Goal: Find specific page/section: Find specific page/section

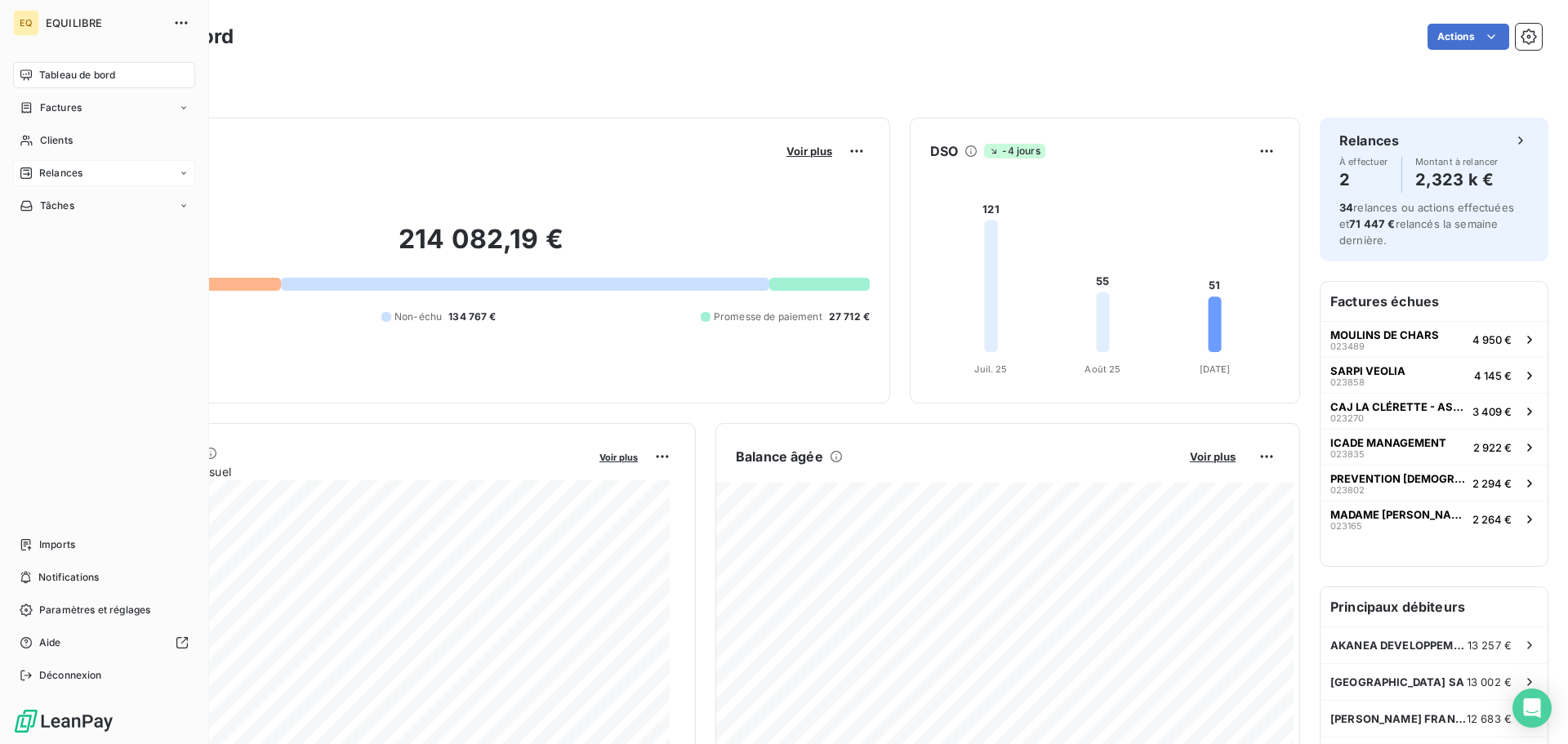
click at [92, 176] on div "Relances" at bounding box center [104, 172] width 182 height 26
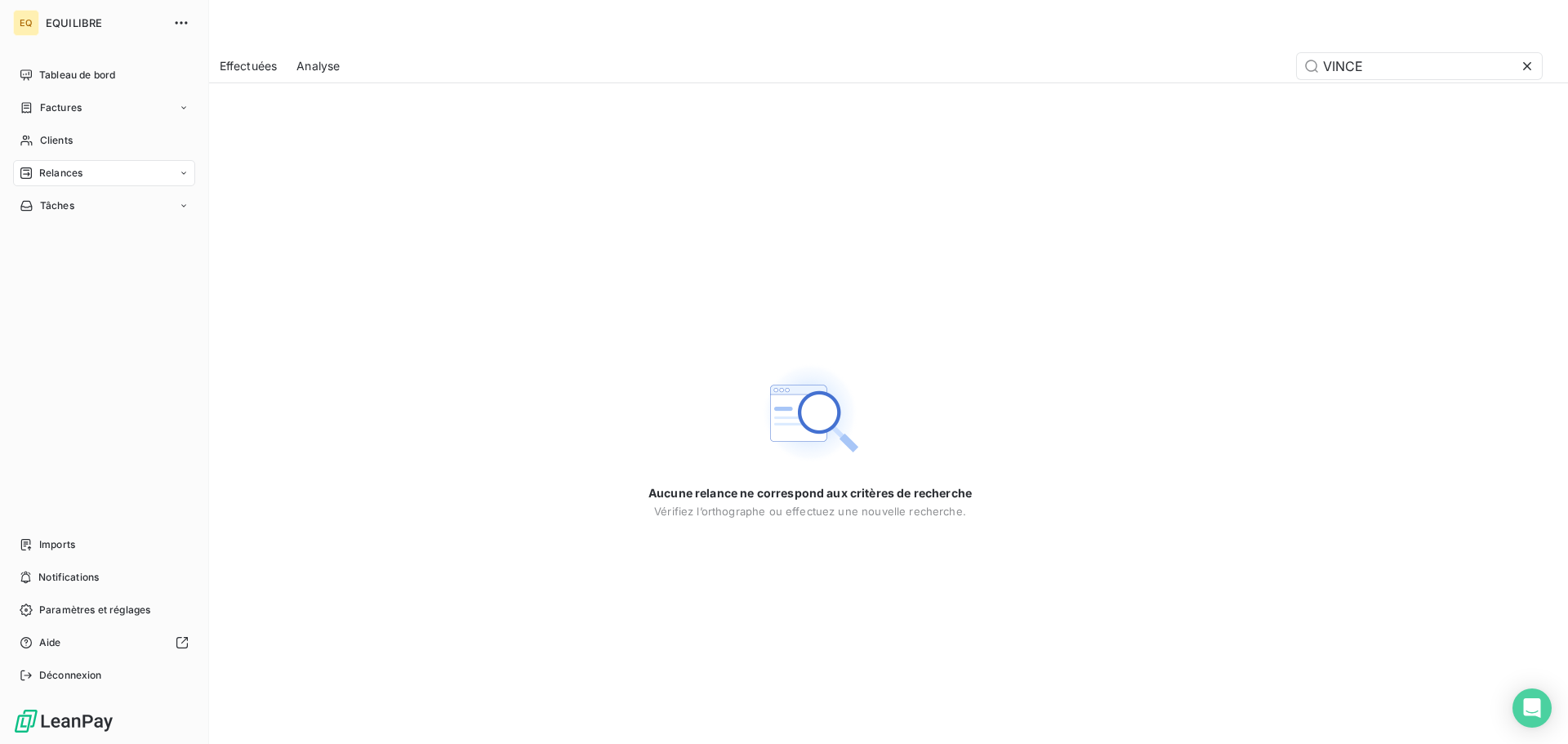
click at [99, 167] on div "Relances" at bounding box center [104, 172] width 182 height 26
click at [81, 267] on span "Effectuées" at bounding box center [64, 271] width 51 height 15
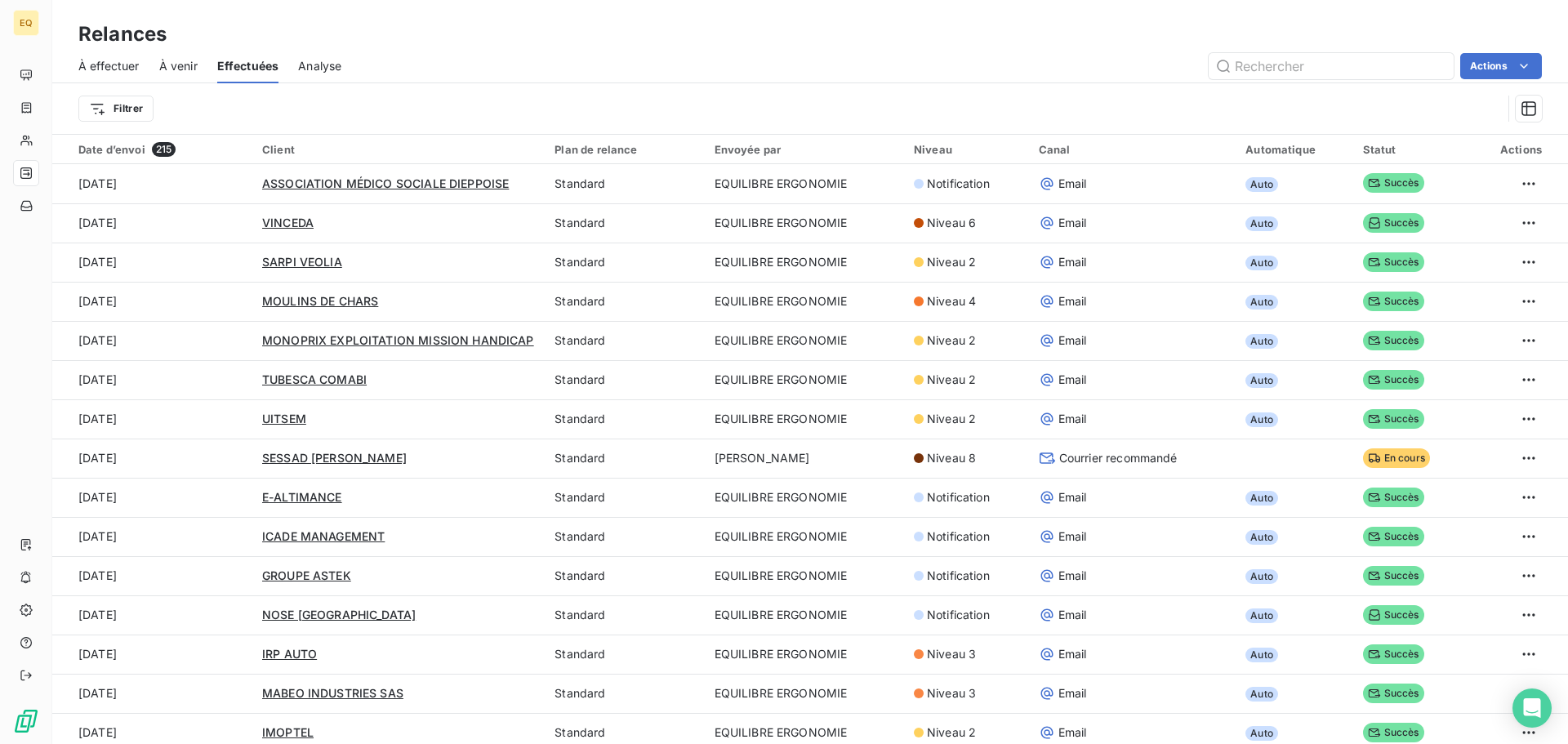
click at [186, 66] on span "À venir" at bounding box center [178, 66] width 38 height 16
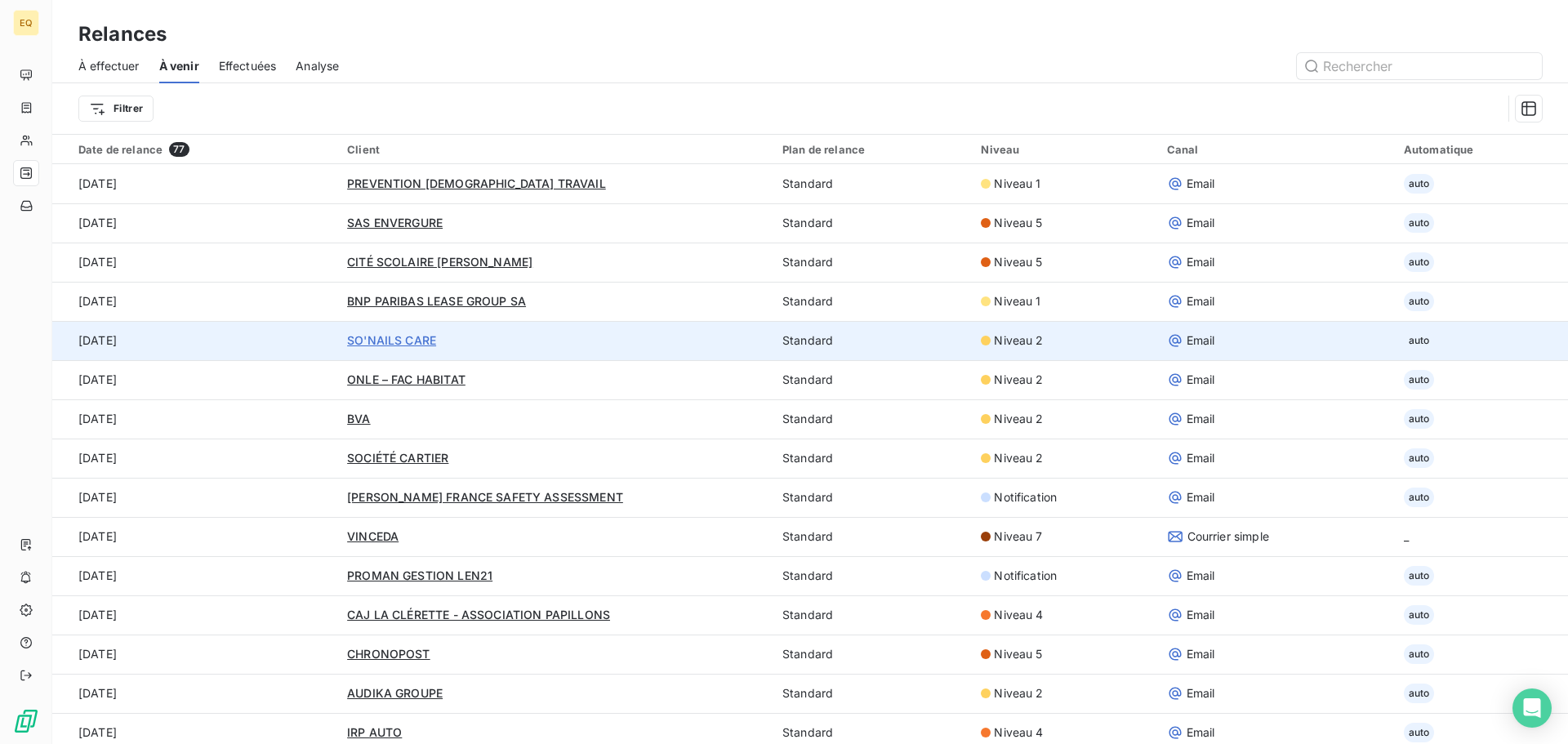
click at [416, 336] on span "SO'NAILS CARE" at bounding box center [391, 340] width 89 height 14
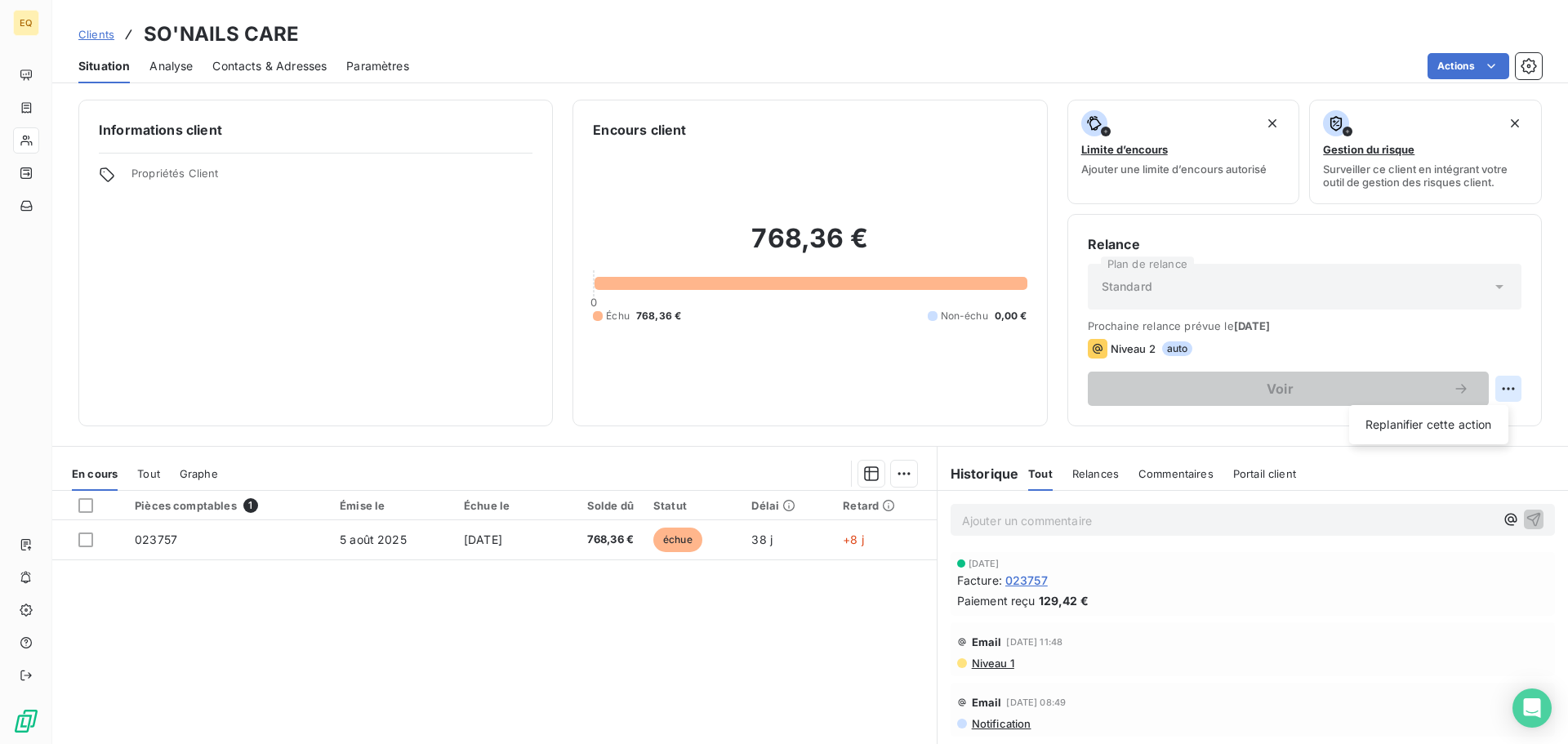
click at [1495, 389] on html "EQ Clients SO'NAILS CARE Situation Analyse Contacts & Adresses Paramètres Actio…" at bounding box center [784, 372] width 1568 height 744
click at [820, 358] on html "EQ Clients SO'NAILS CARE Situation Analyse Contacts & Adresses Paramètres Actio…" at bounding box center [784, 372] width 1568 height 744
click at [1500, 388] on html "EQ Clients SO'NAILS CARE Situation Analyse Contacts & Adresses Paramètres Actio…" at bounding box center [784, 372] width 1568 height 744
click at [380, 197] on html "EQ Clients SO'NAILS CARE Situation Analyse Contacts & Adresses Paramètres Actio…" at bounding box center [784, 372] width 1568 height 744
click at [1496, 388] on html "EQ Clients SO'NAILS CARE Situation Analyse Contacts & Adresses Paramètres Actio…" at bounding box center [784, 372] width 1568 height 744
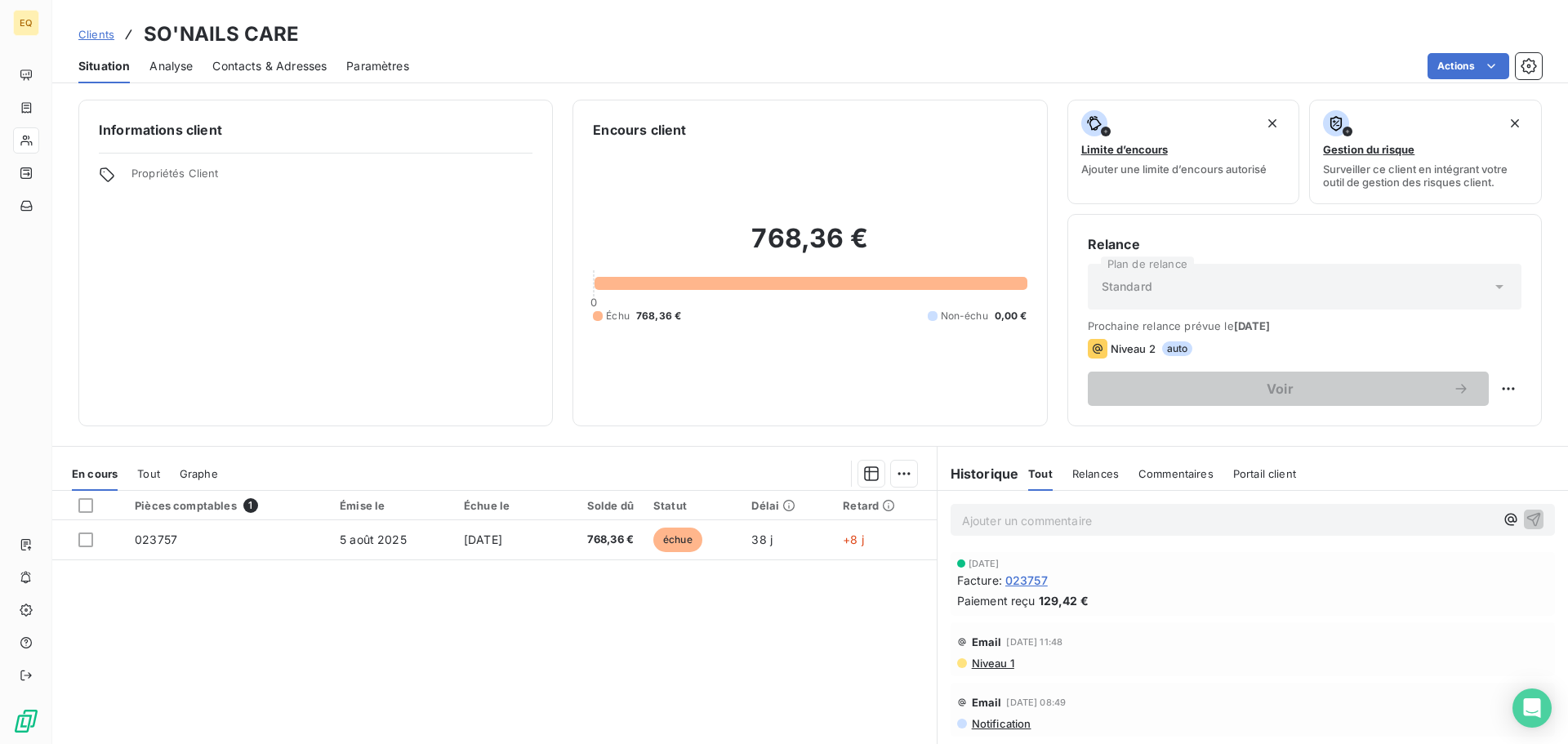
click at [989, 518] on html "EQ Clients SO'NAILS CARE Situation Analyse Contacts & Adresses Paramètres Actio…" at bounding box center [784, 372] width 1568 height 744
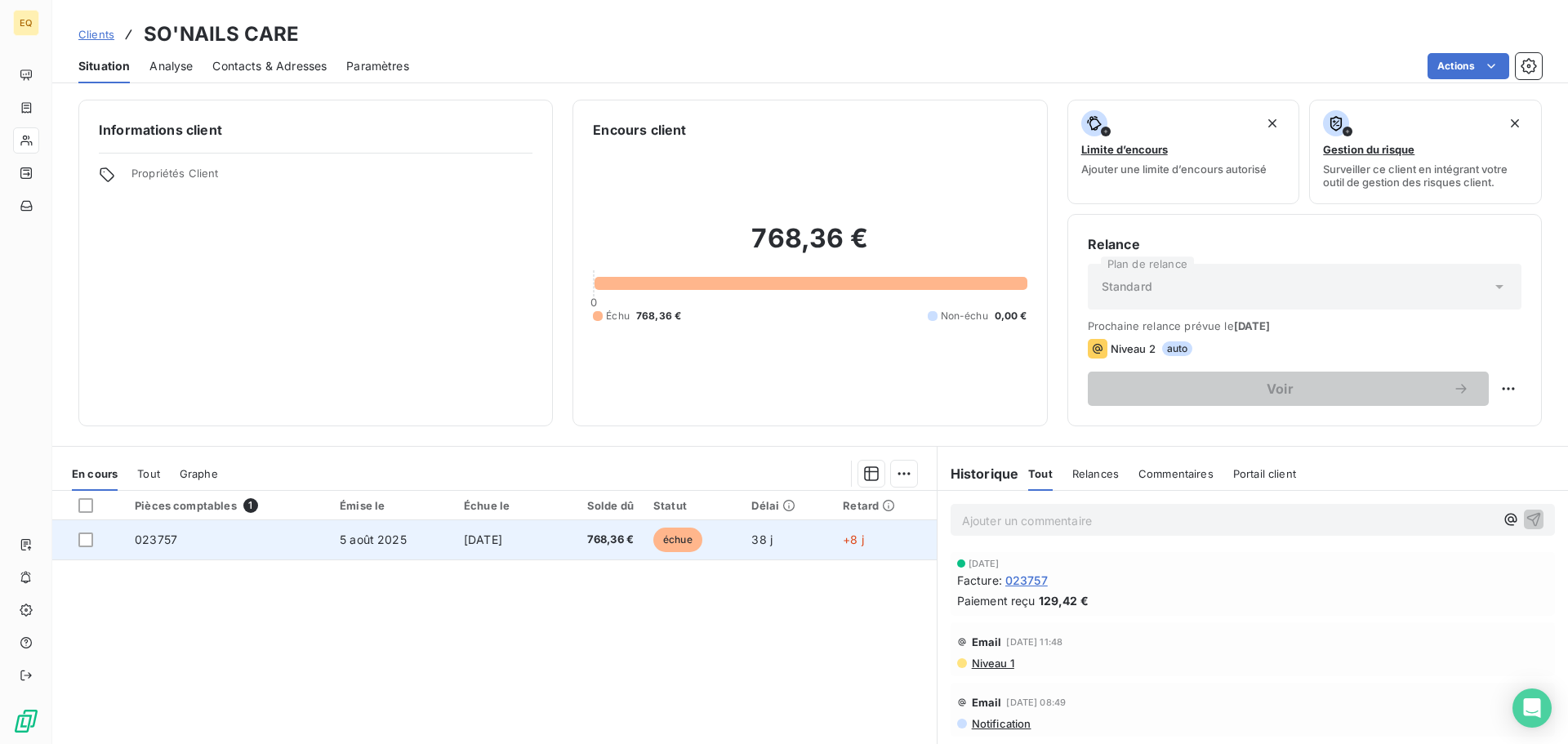
click at [330, 538] on td "5 août 2025" at bounding box center [392, 540] width 124 height 39
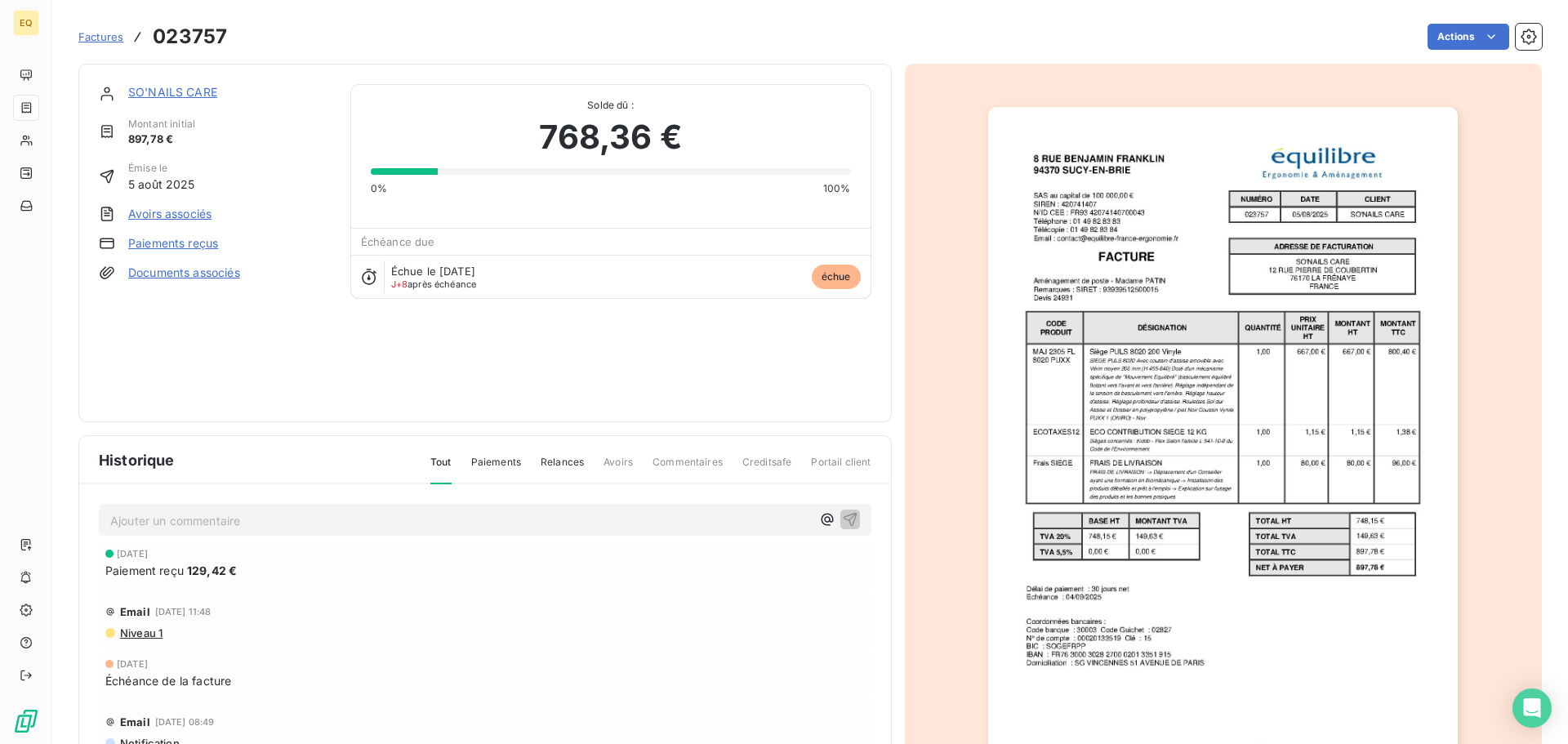
click at [203, 520] on p "Ajouter un commentaire ﻿" at bounding box center [460, 520] width 700 height 20
click at [164, 517] on span "Acompte reçu le 09/09" at bounding box center [173, 519] width 127 height 14
click at [305, 518] on p "Acompte 30 % reçu le 09/09" at bounding box center [460, 519] width 700 height 19
drag, startPoint x: 346, startPoint y: 516, endPoint x: 380, endPoint y: 519, distance: 34.1
click at [349, 516] on span "Acompte 30 % reçu le 09/09 (129,42 €) = Solde par AGEFIPH" at bounding box center [281, 519] width 341 height 14
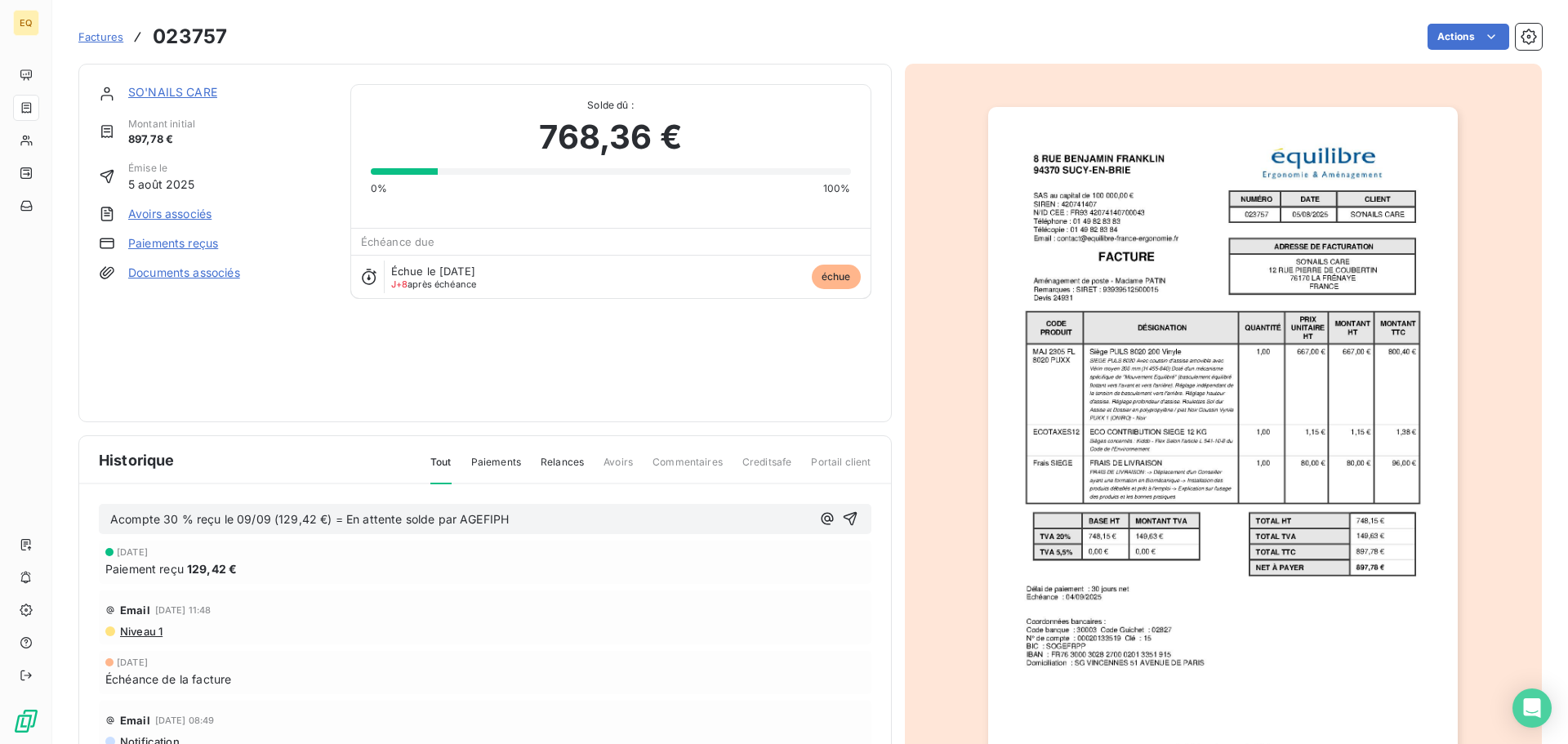
drag, startPoint x: 830, startPoint y: 516, endPoint x: 377, endPoint y: 606, distance: 461.9
click at [380, 608] on div "Acompte 30 % reçu le 09/09 (129,42 €) = En attente solde par AGEFIPH [DATE] Pai…" at bounding box center [484, 673] width 812 height 378
click at [343, 516] on span "Acompte 30 % reçu le 09/09 (129,42 €) = En attente solde par AGEFIPH" at bounding box center [309, 519] width 398 height 14
click at [843, 514] on icon "button" at bounding box center [850, 519] width 14 height 14
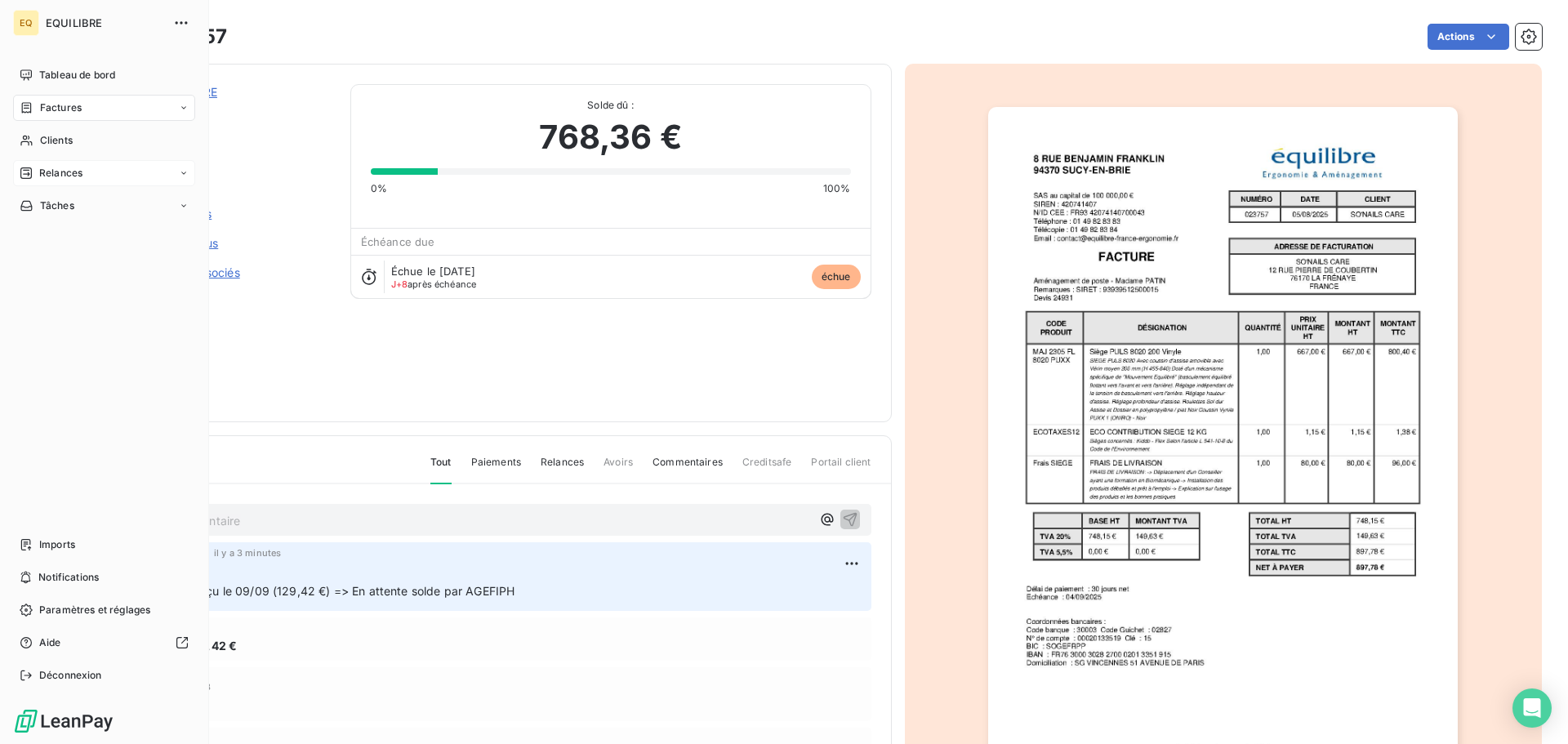
click at [108, 167] on div "Relances" at bounding box center [104, 172] width 182 height 26
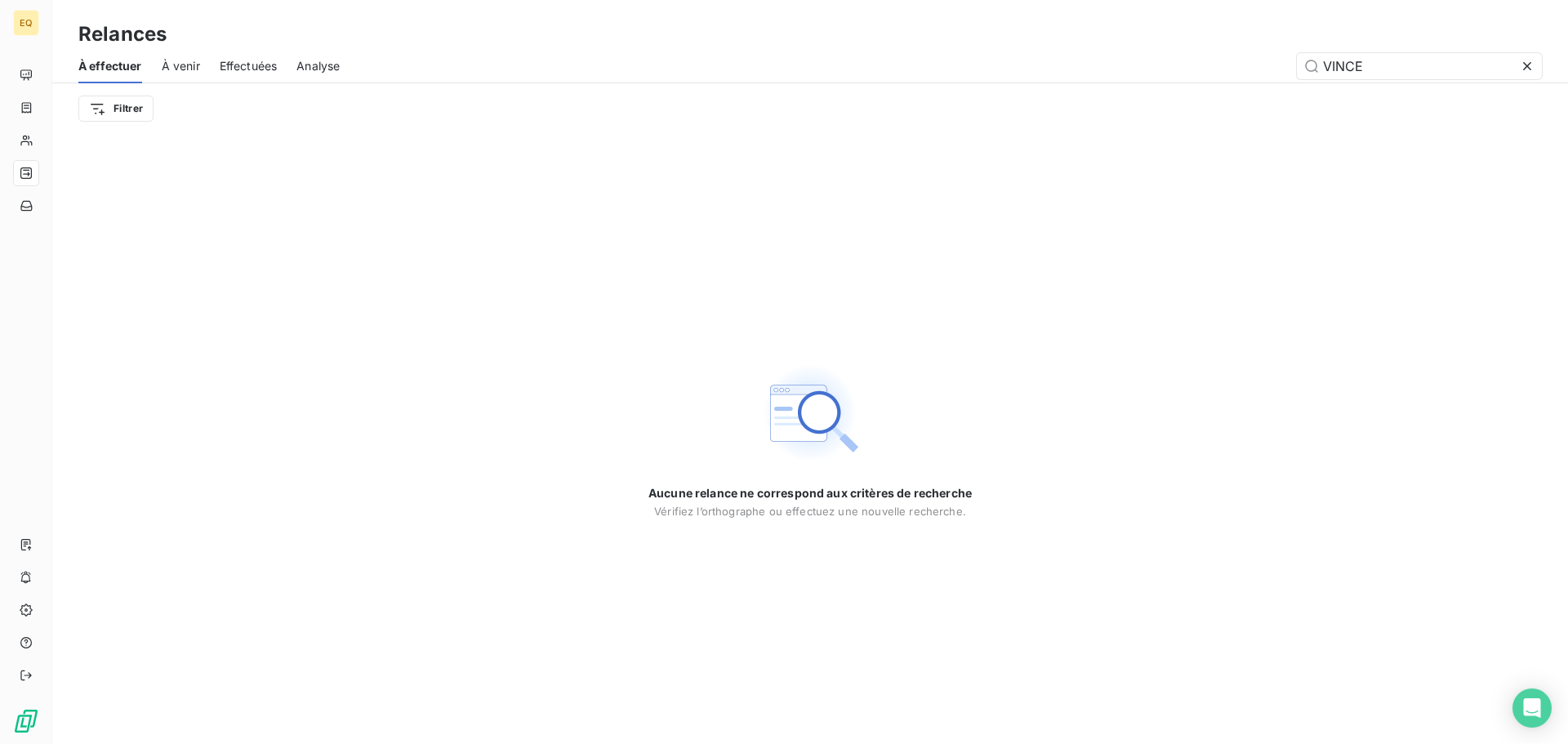
click at [196, 63] on span "À venir" at bounding box center [180, 66] width 38 height 16
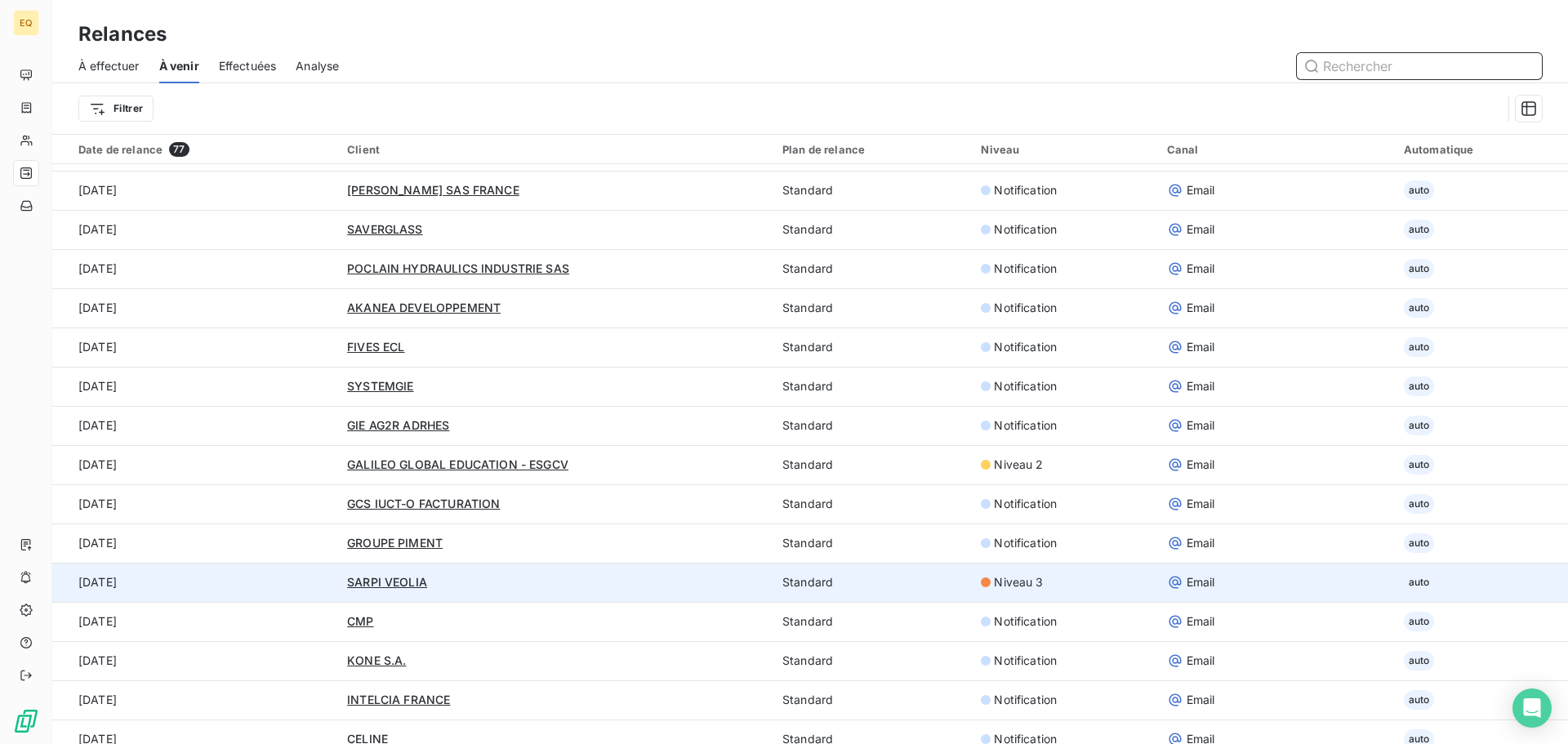
scroll to position [1878, 0]
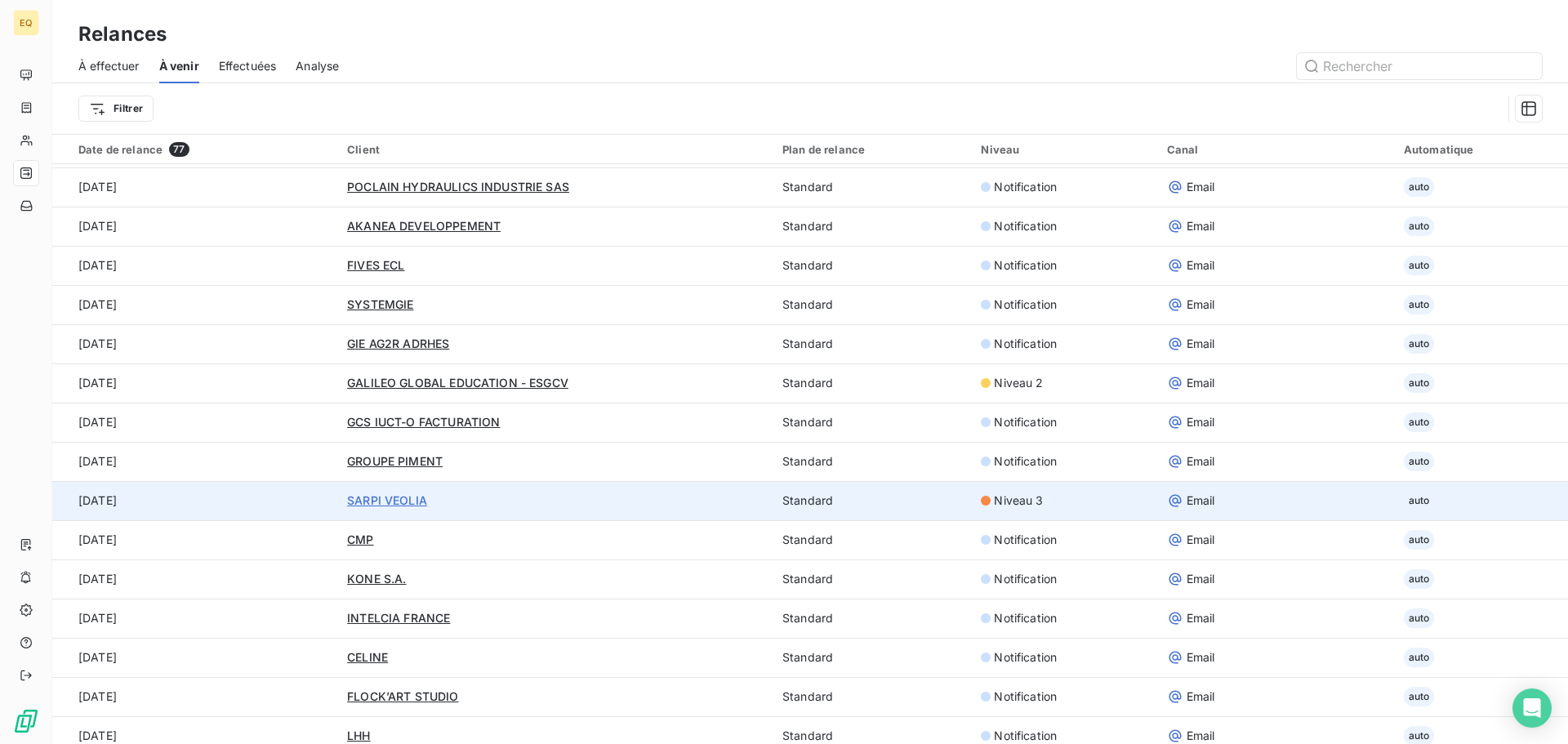
click at [404, 496] on span "SARPI VEOLIA" at bounding box center [387, 500] width 80 height 14
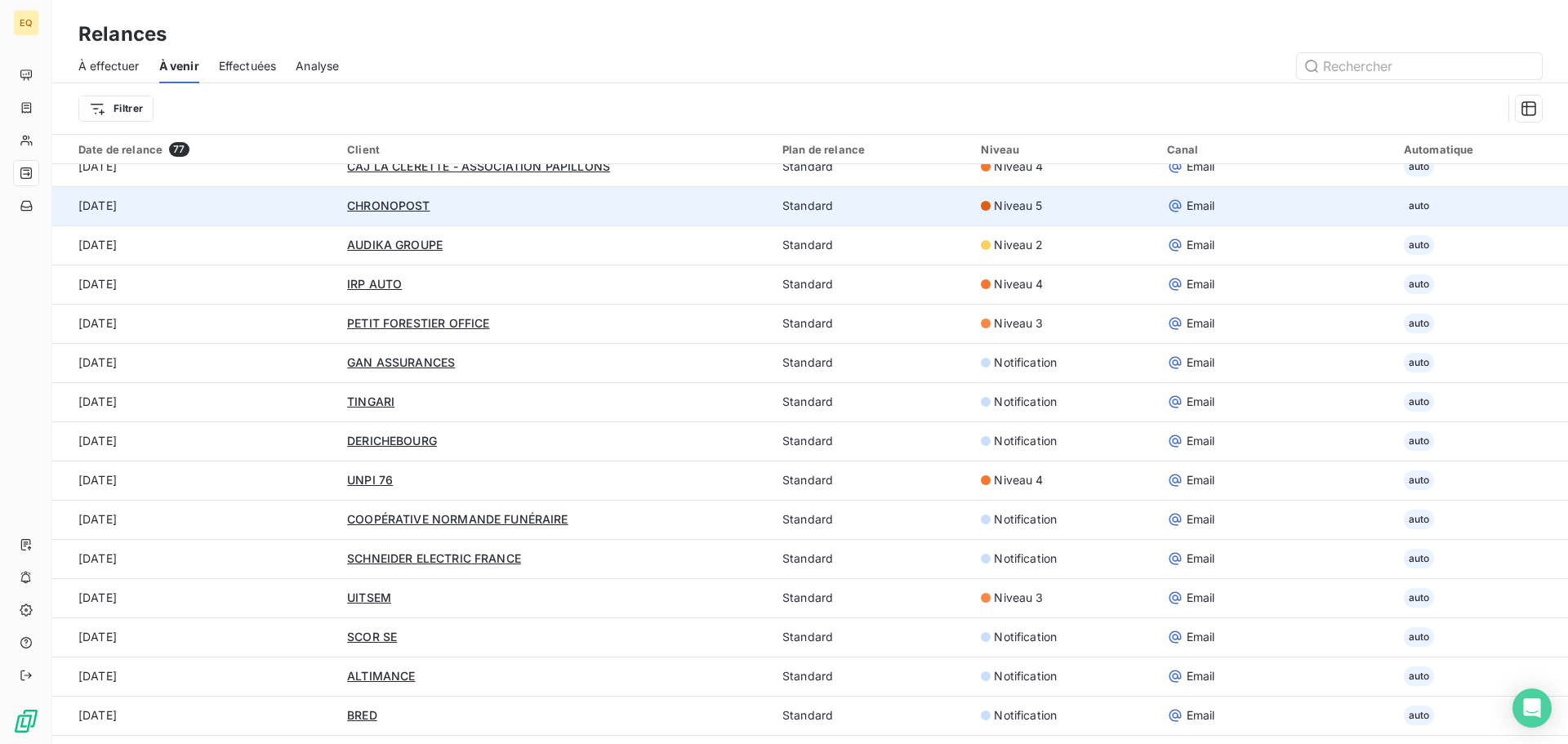
scroll to position [490, 0]
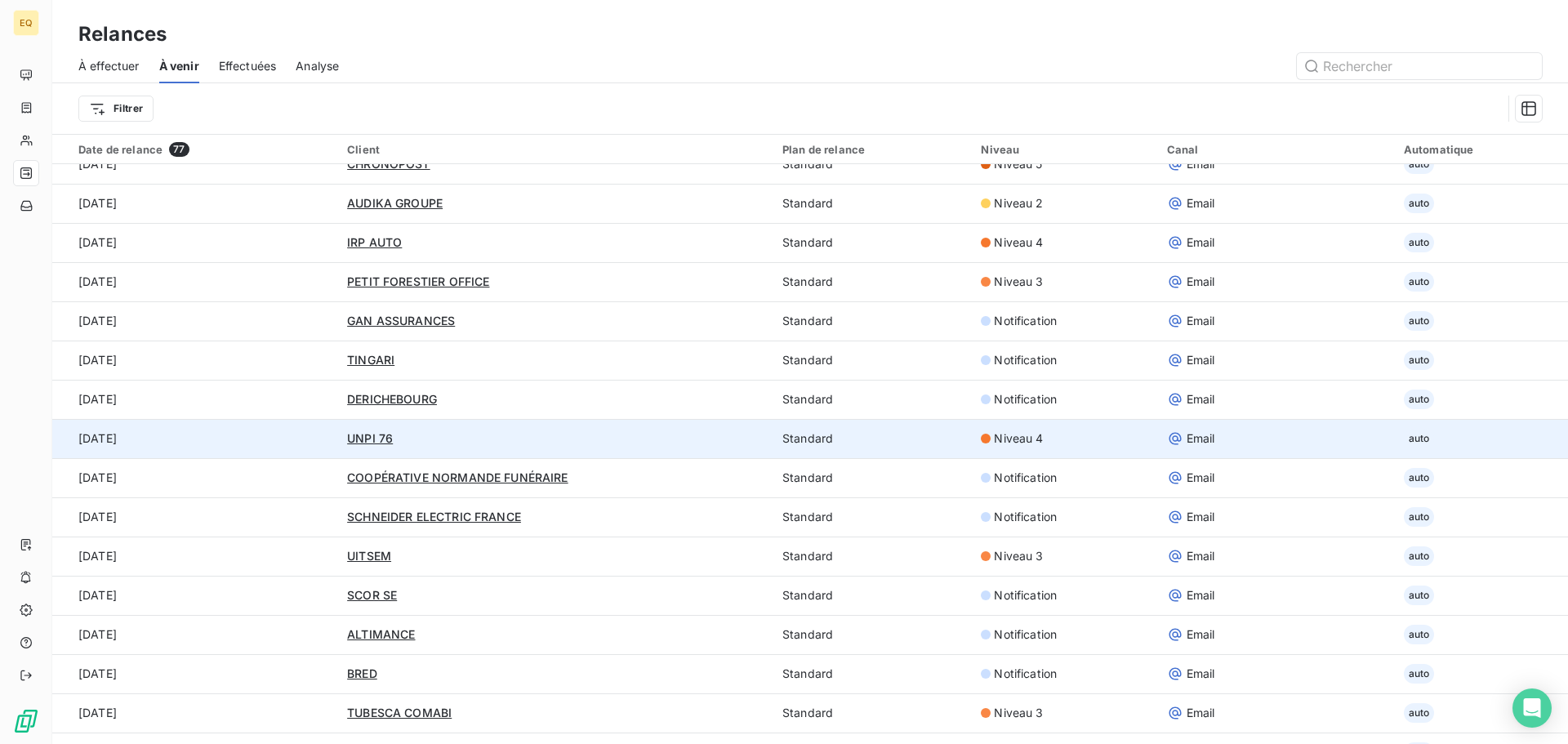
click at [436, 436] on div "UNPI 76" at bounding box center [555, 438] width 416 height 16
click at [368, 437] on span "UNPI 76" at bounding box center [369, 438] width 45 height 14
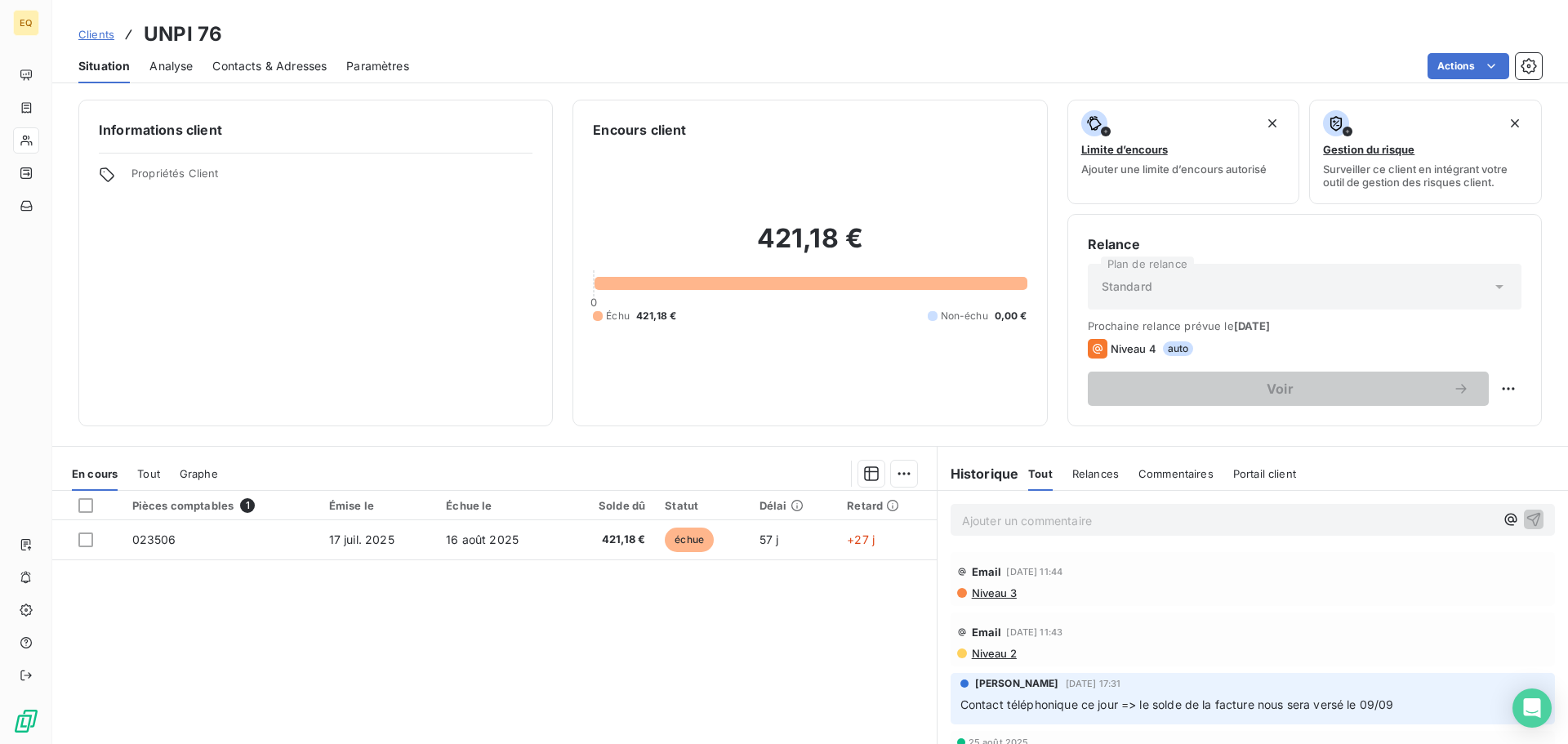
click at [100, 30] on span "Clients" at bounding box center [96, 34] width 36 height 13
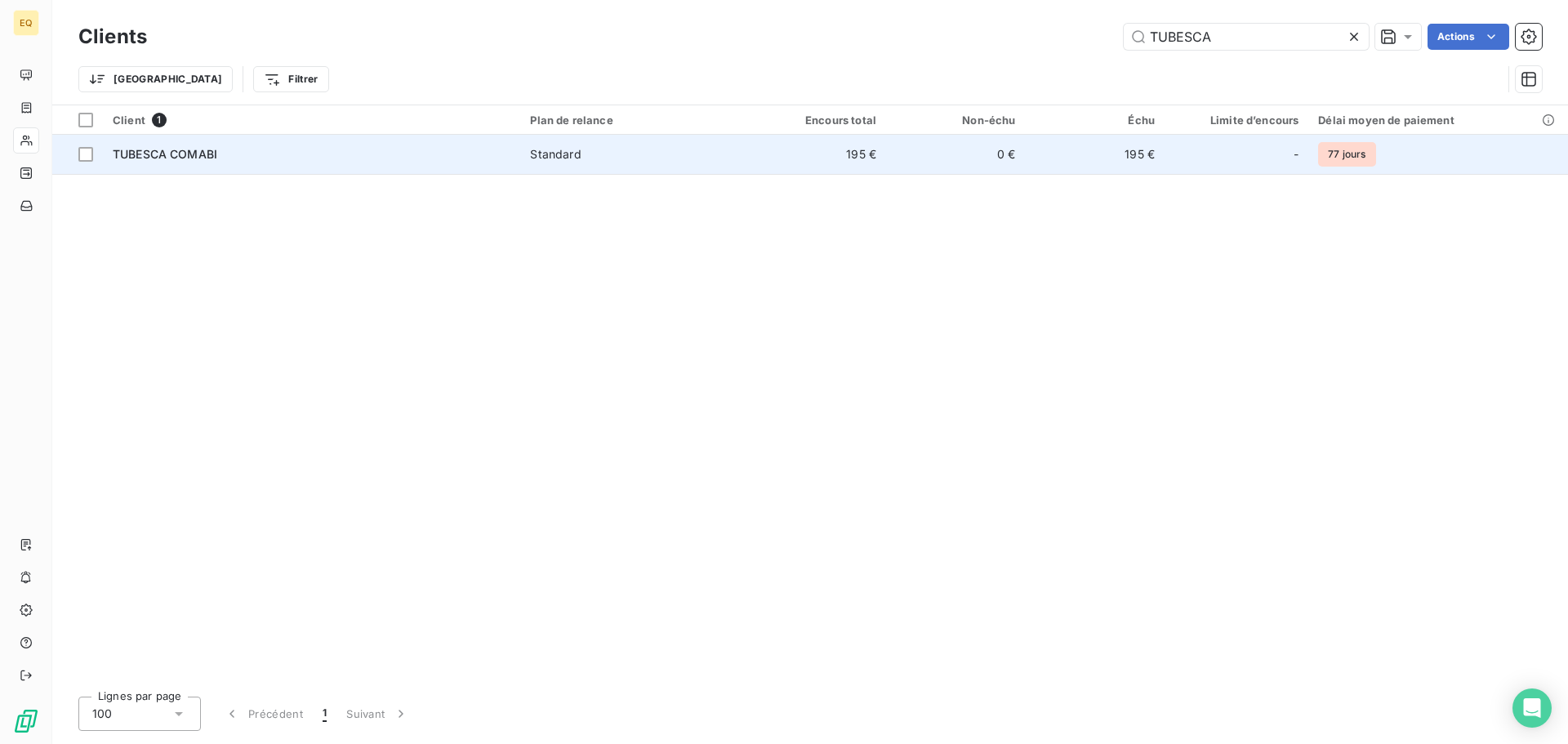
type input "TUBESCA"
click at [427, 159] on div "TUBESCA COMABI" at bounding box center [311, 154] width 397 height 16
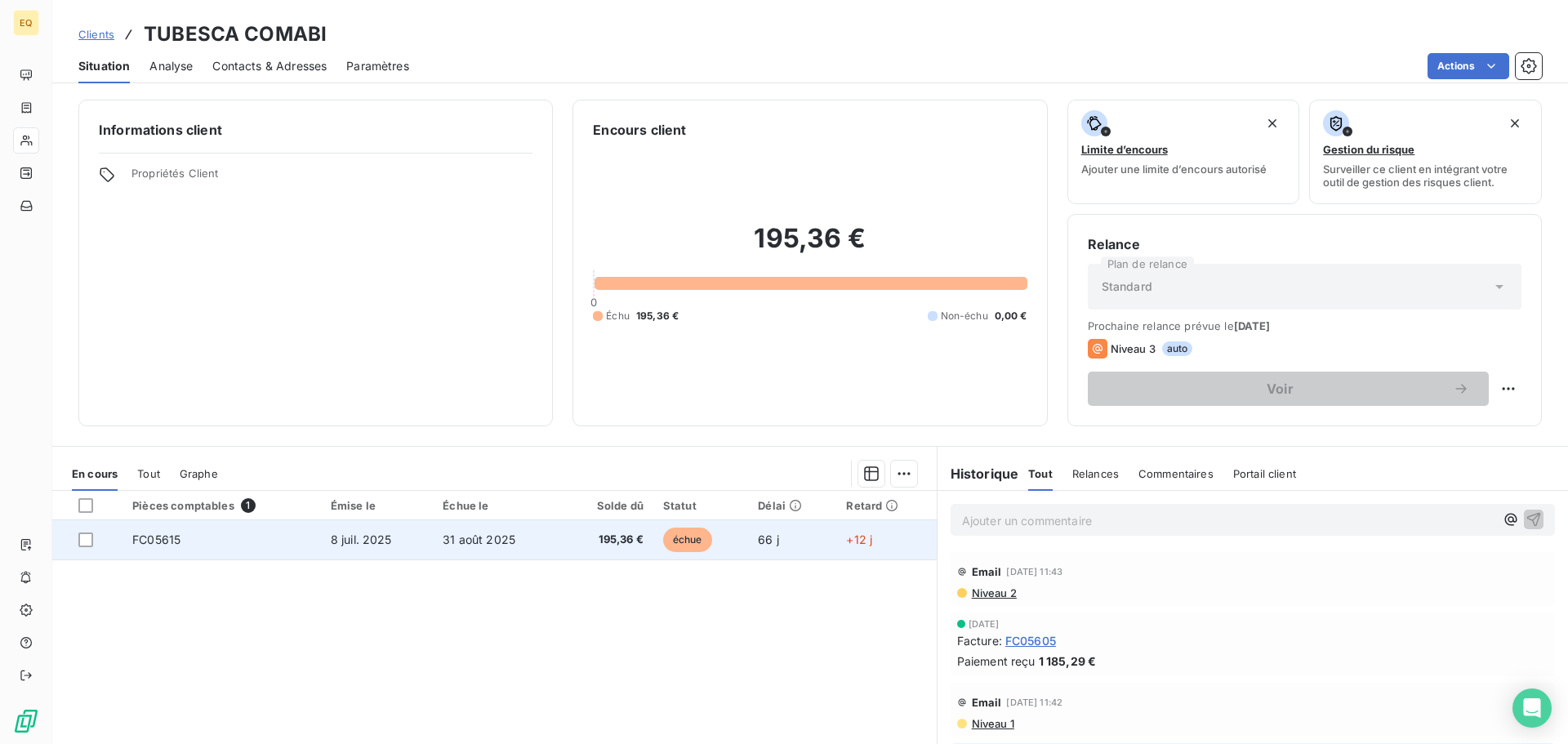
click at [471, 540] on span "31 août 2025" at bounding box center [479, 540] width 73 height 14
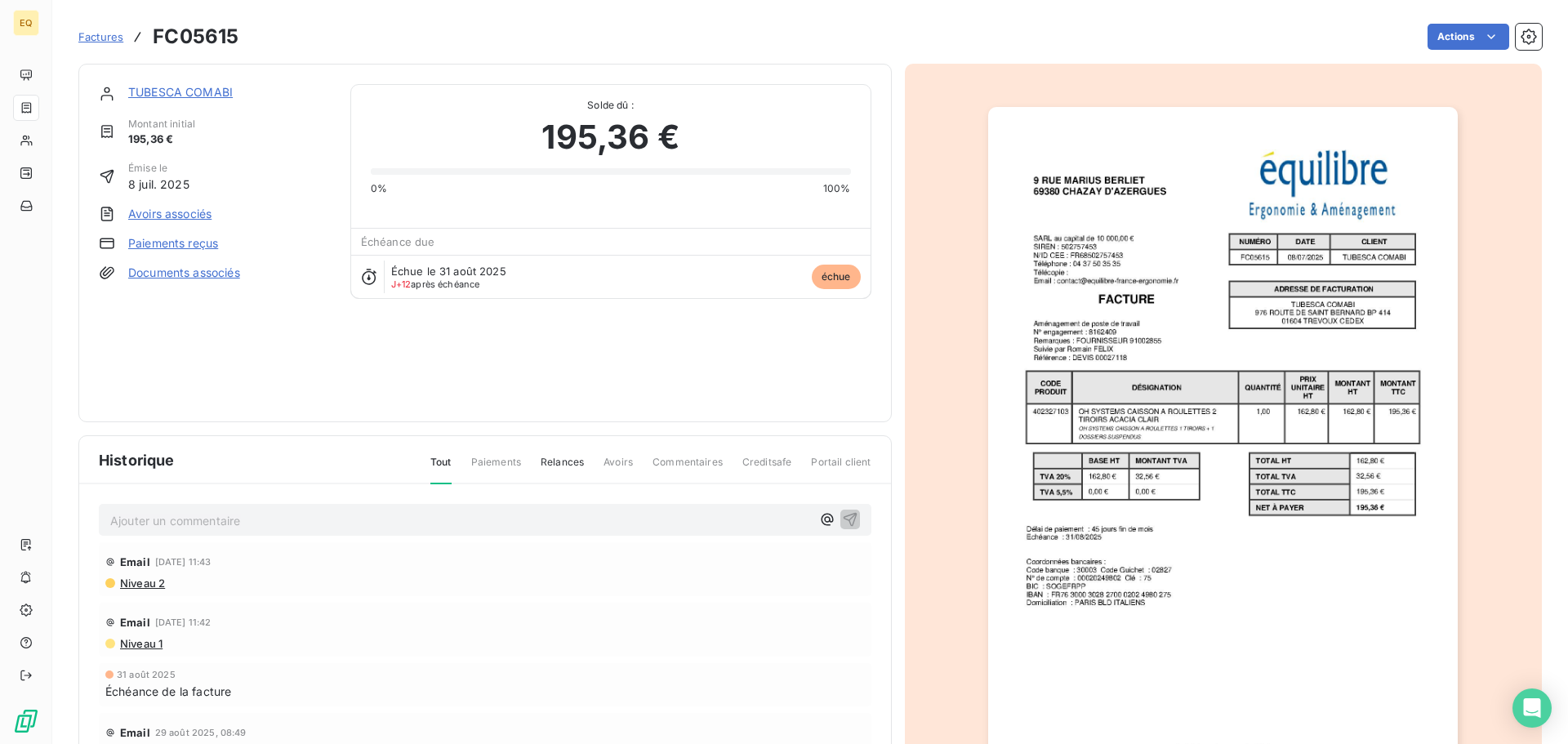
click at [140, 516] on p "Ajouter un commentaire ﻿" at bounding box center [460, 520] width 700 height 20
click at [843, 515] on icon "button" at bounding box center [850, 519] width 14 height 14
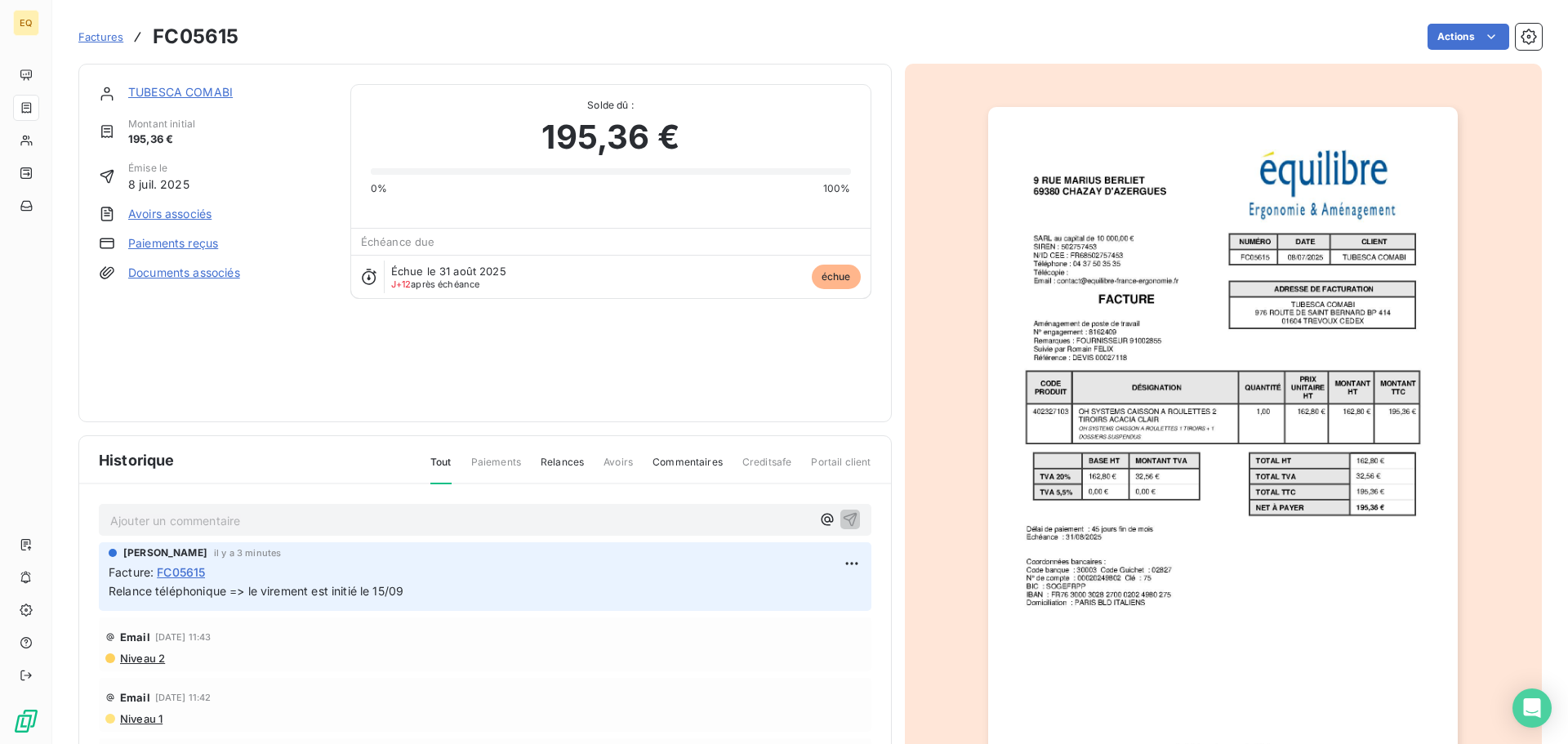
click at [185, 87] on link "TUBESCA COMABI" at bounding box center [180, 92] width 105 height 14
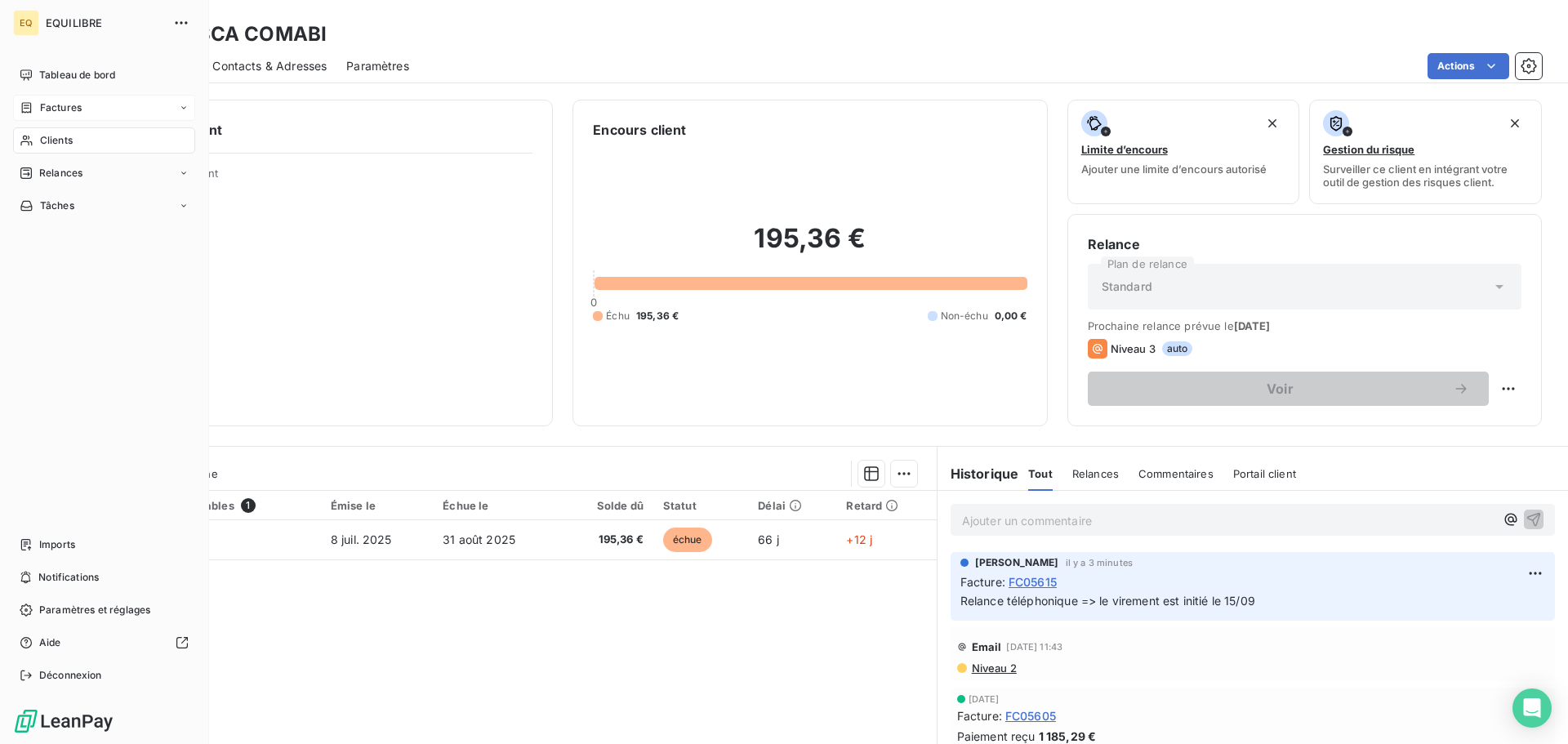
click at [61, 108] on span "Factures" at bounding box center [60, 108] width 42 height 15
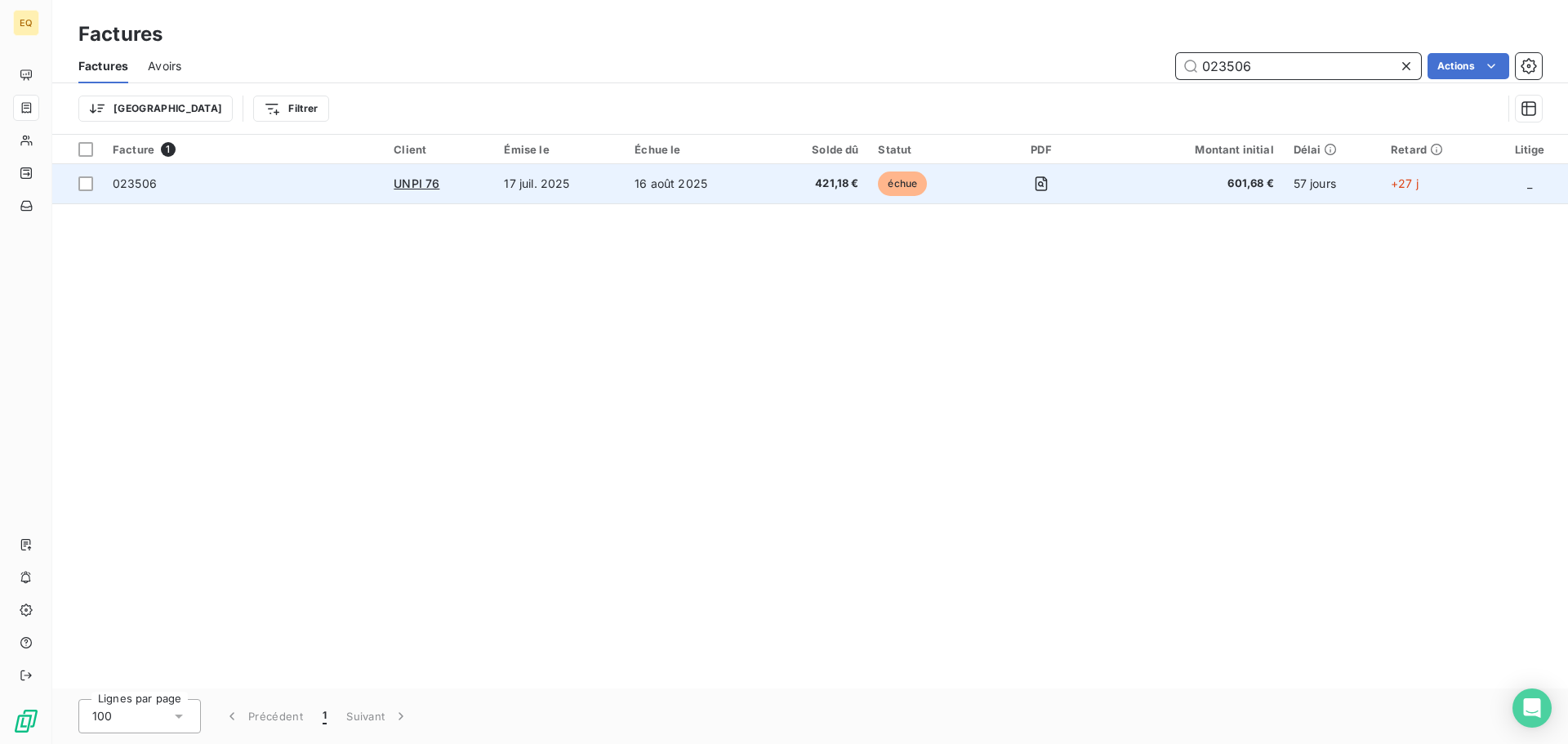
type input "023506"
click at [602, 192] on td "17 juil. 2025" at bounding box center [559, 184] width 131 height 39
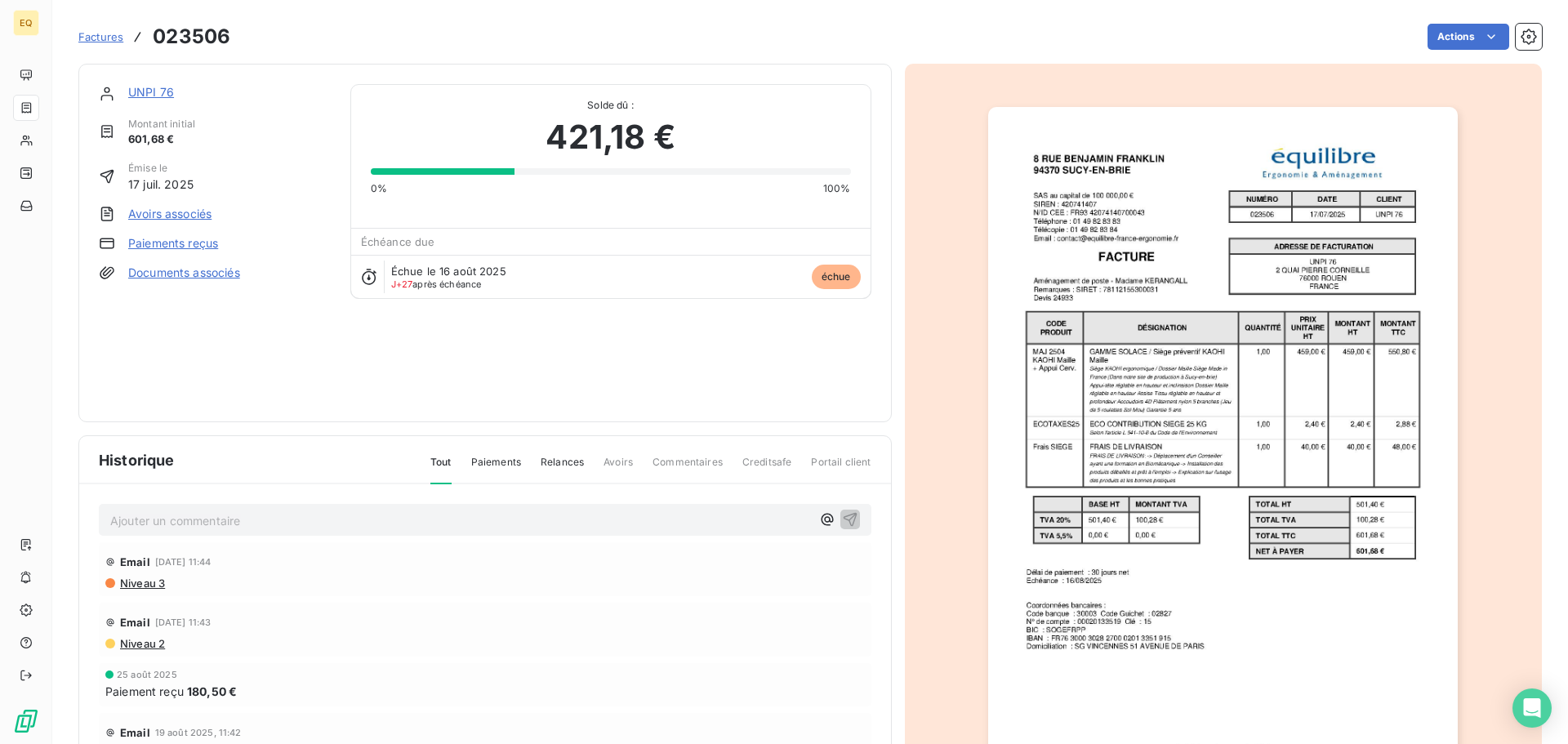
click at [148, 89] on link "UNPI 76" at bounding box center [150, 92] width 45 height 14
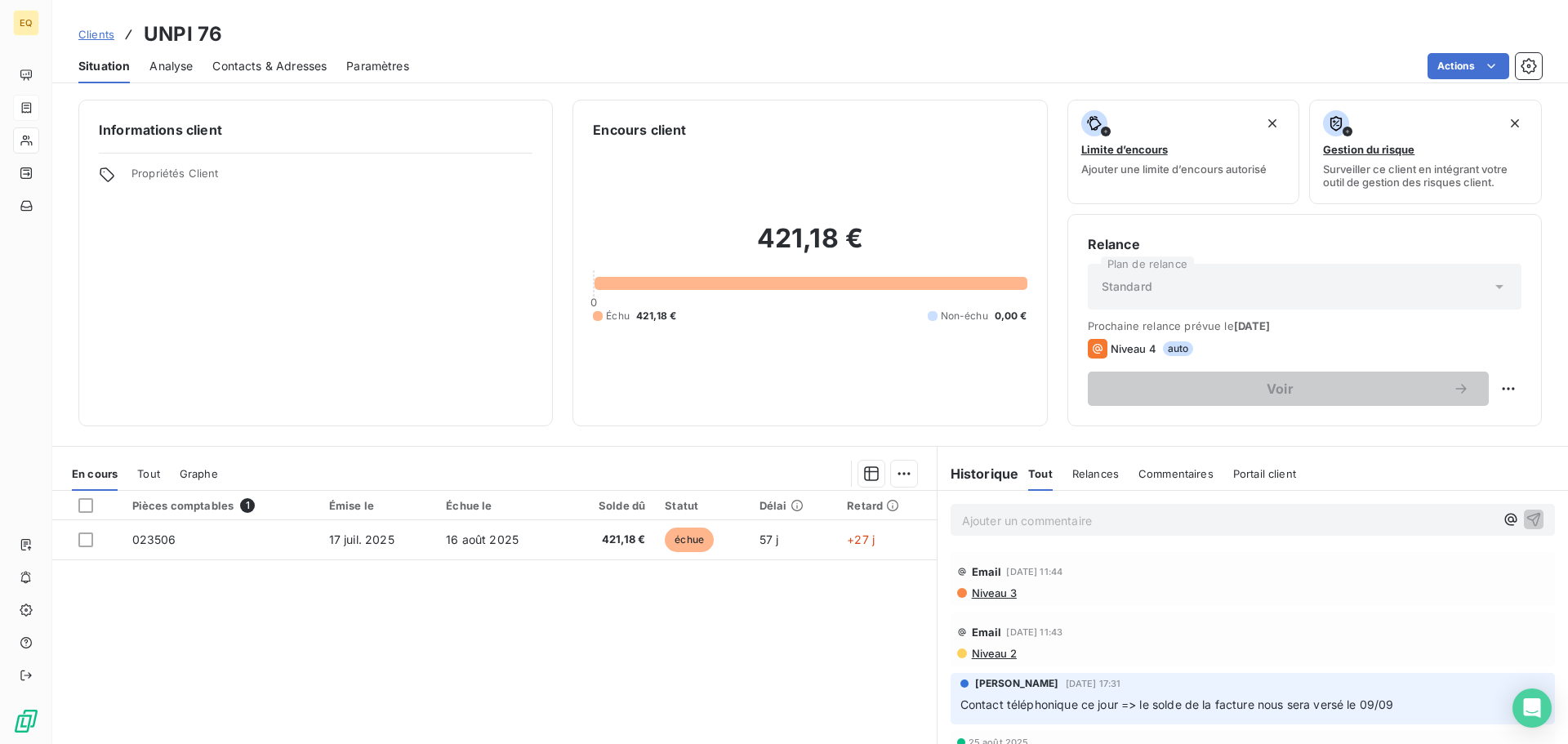
click at [100, 35] on span "Clients" at bounding box center [96, 34] width 36 height 13
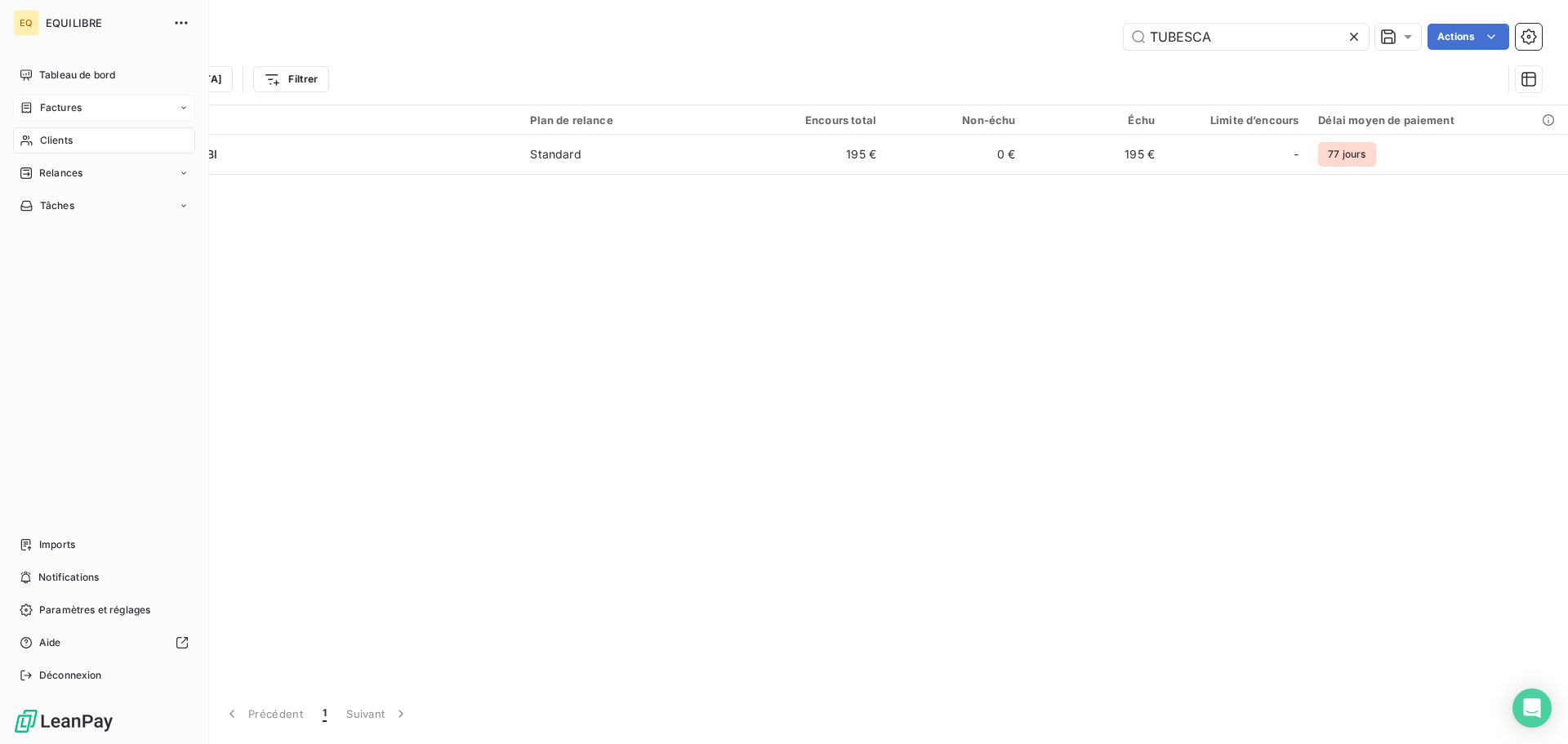
click at [65, 105] on span "Factures" at bounding box center [60, 108] width 42 height 15
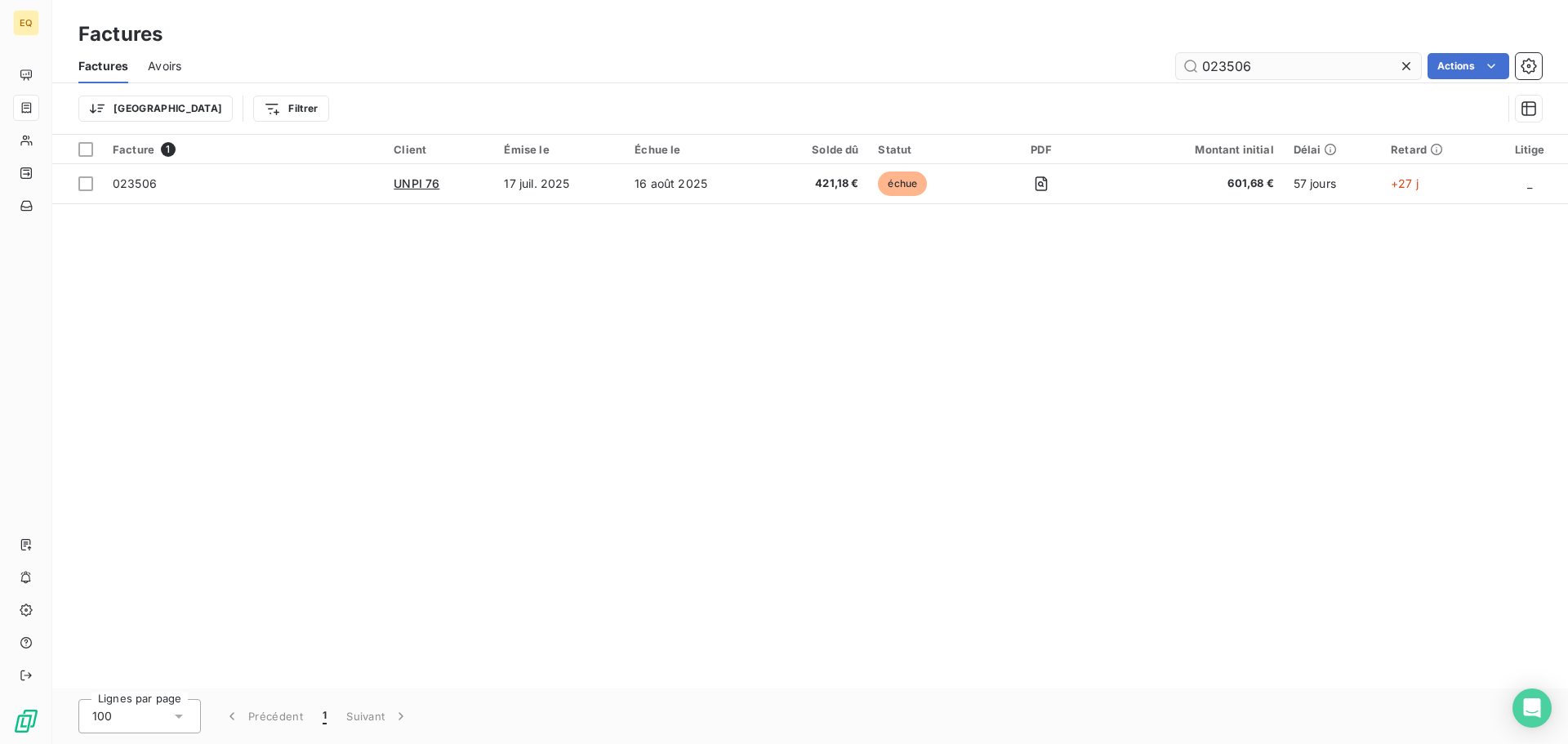
drag, startPoint x: 1260, startPoint y: 67, endPoint x: 1151, endPoint y: 86, distance: 110.6
click at [1196, 66] on input "023506" at bounding box center [1299, 66] width 245 height 26
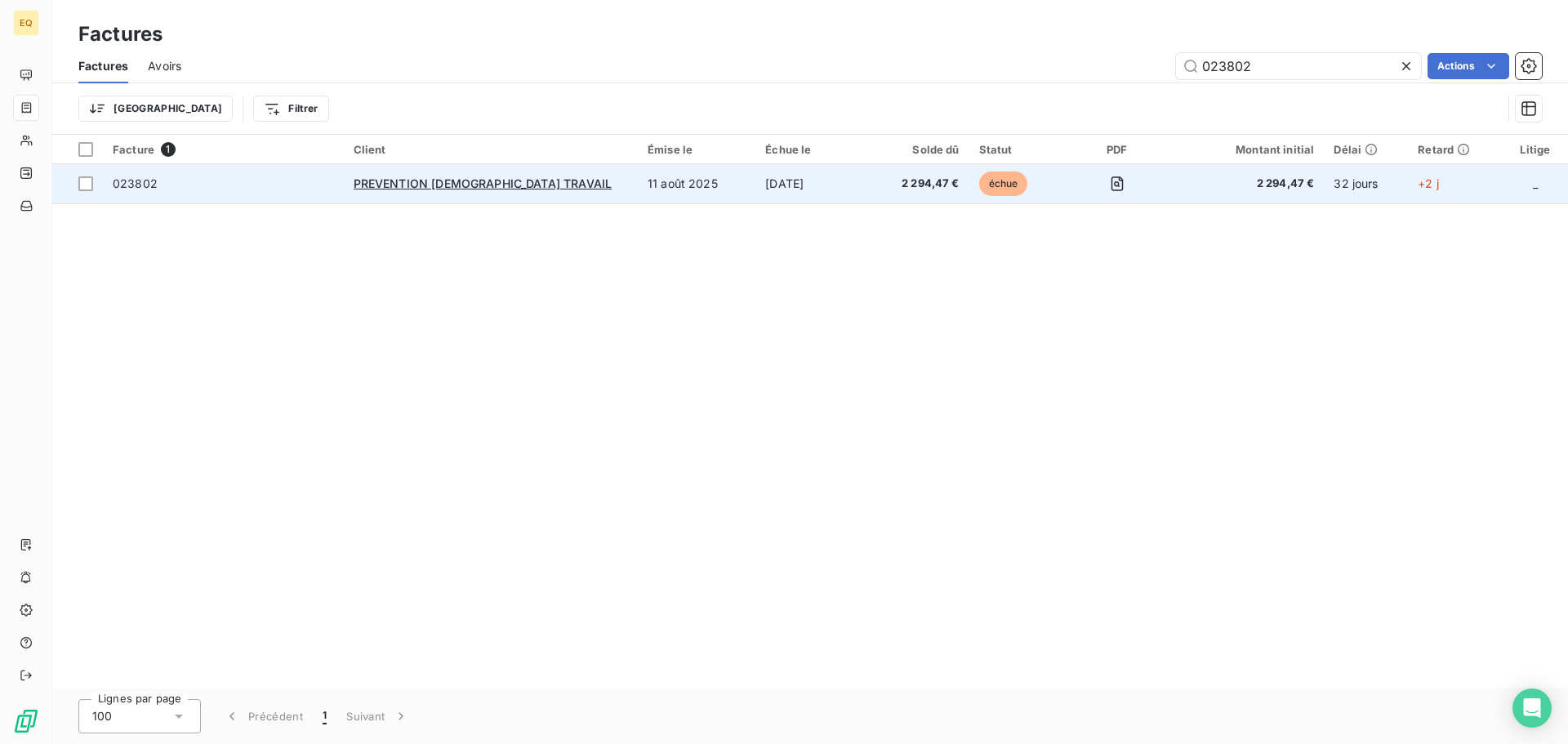
type input "023802"
click at [640, 186] on td "11 août 2025" at bounding box center [696, 184] width 117 height 39
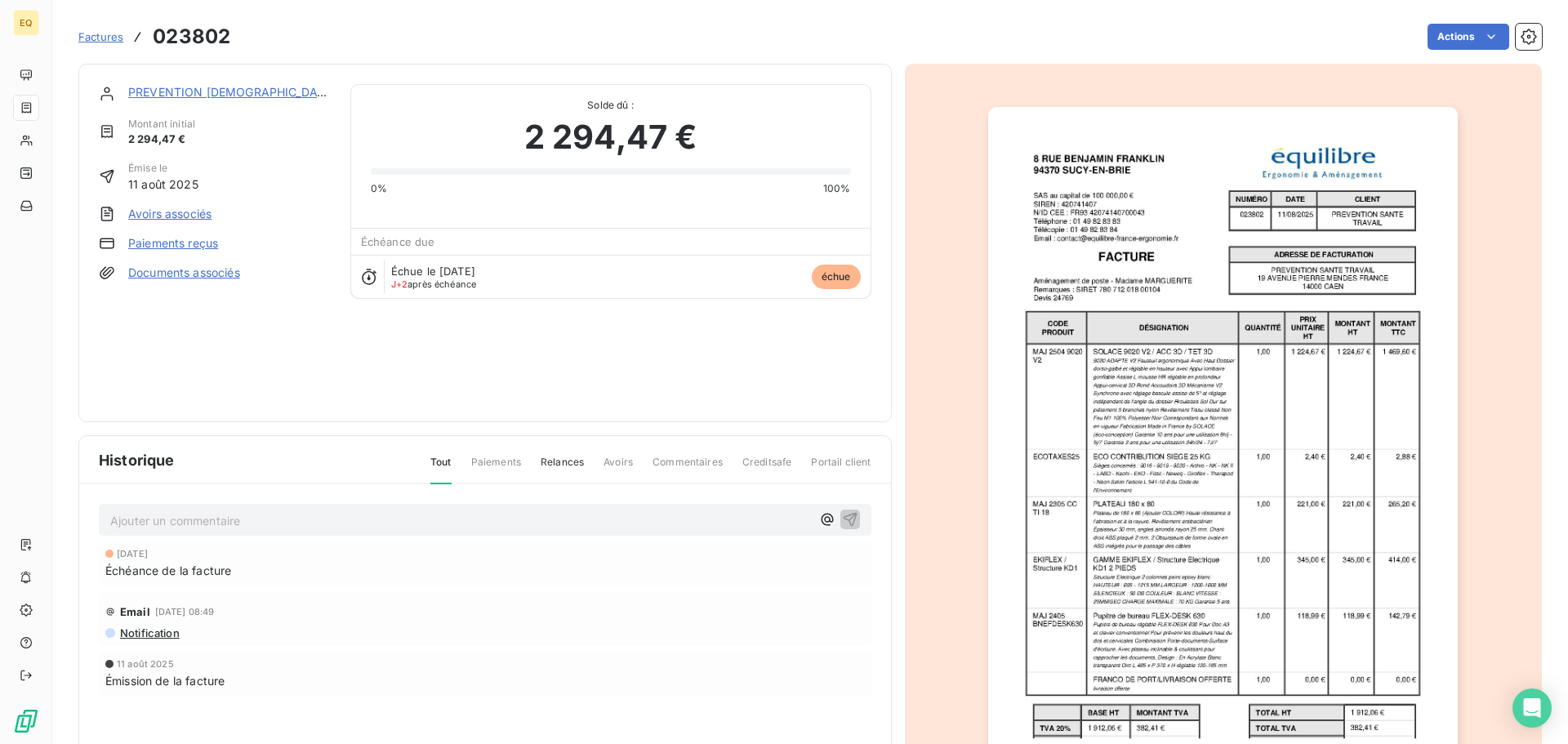
click at [111, 35] on span "Factures" at bounding box center [100, 36] width 45 height 13
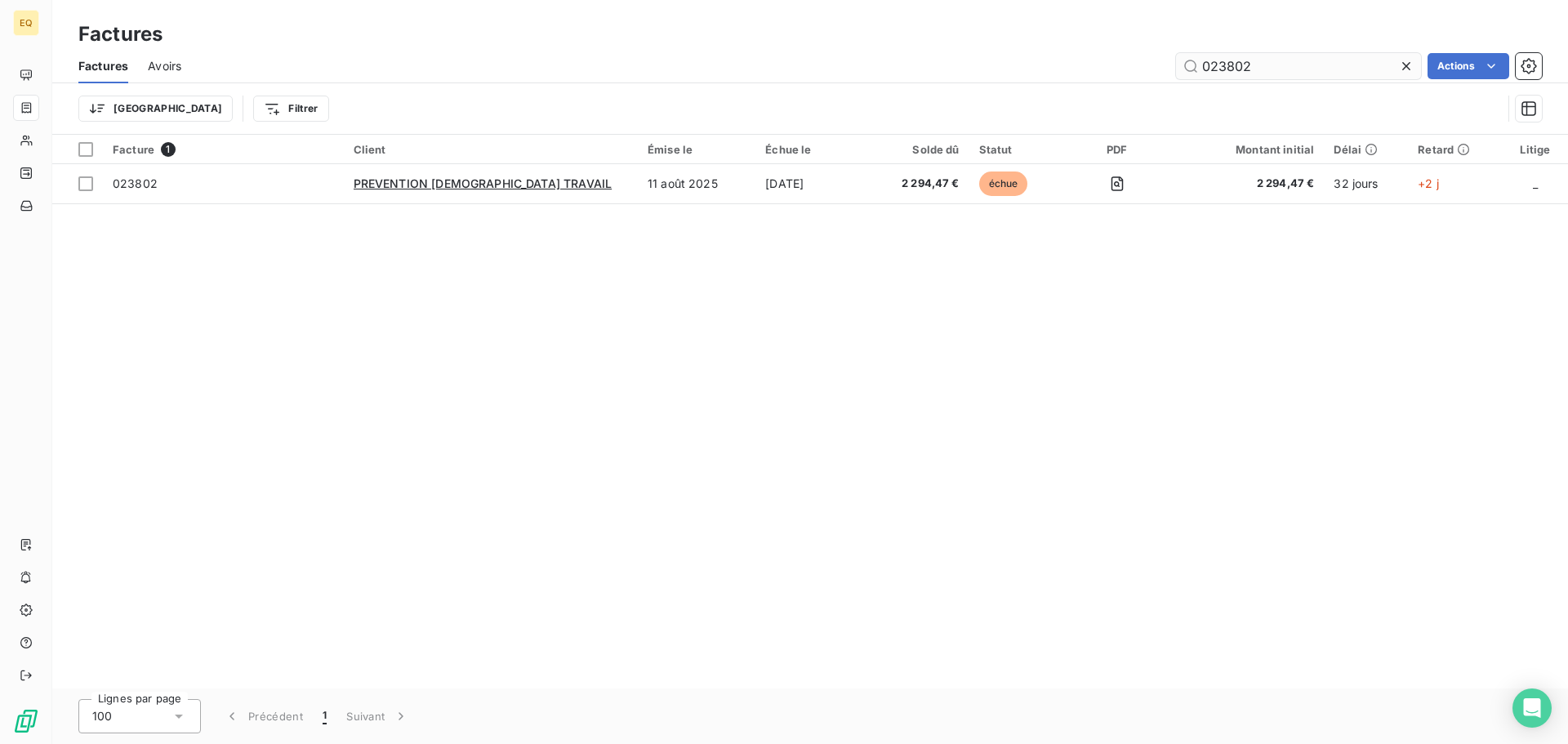
drag, startPoint x: 1248, startPoint y: 65, endPoint x: 1198, endPoint y: 60, distance: 50.2
click at [1198, 60] on input "023802" at bounding box center [1299, 66] width 245 height 26
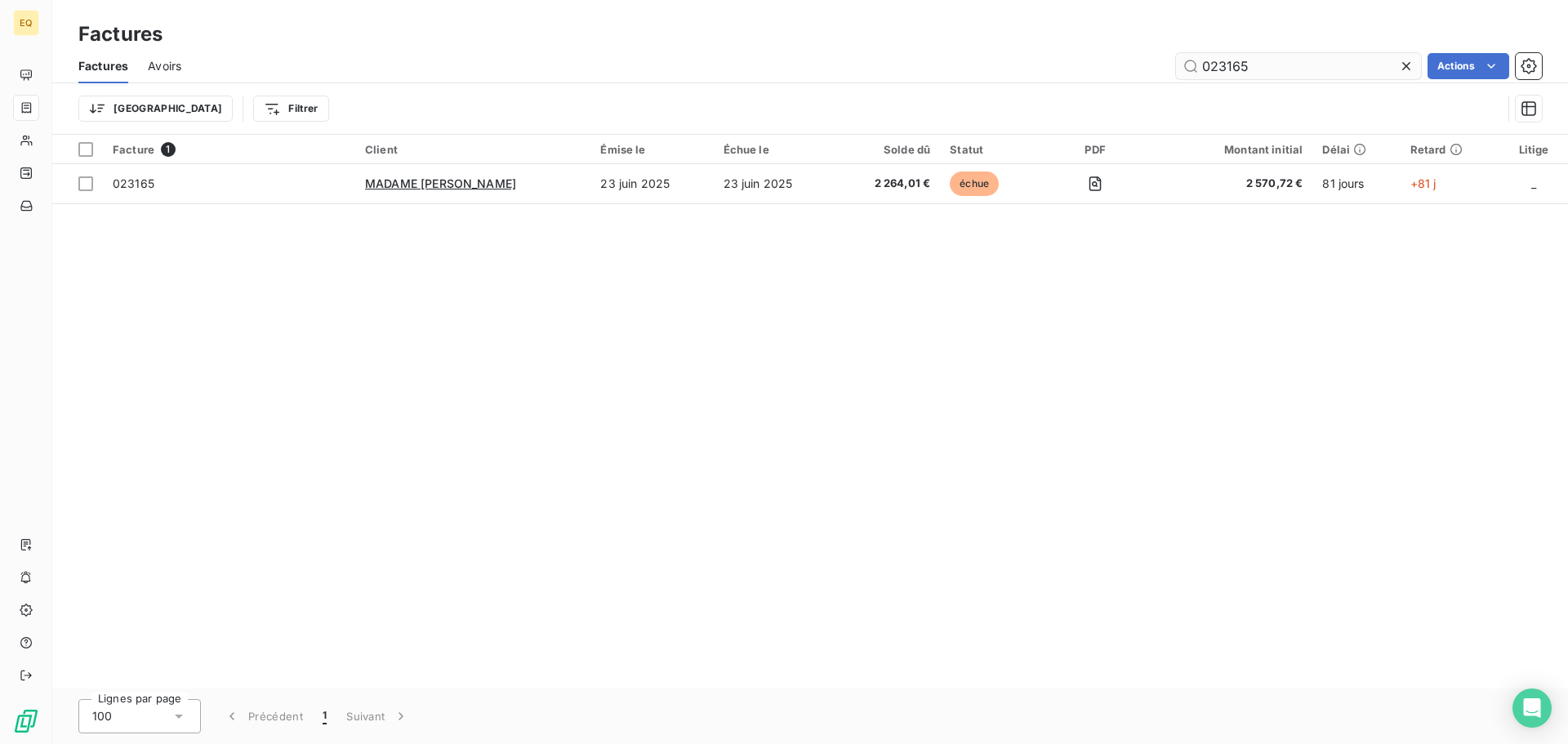
type input "023165"
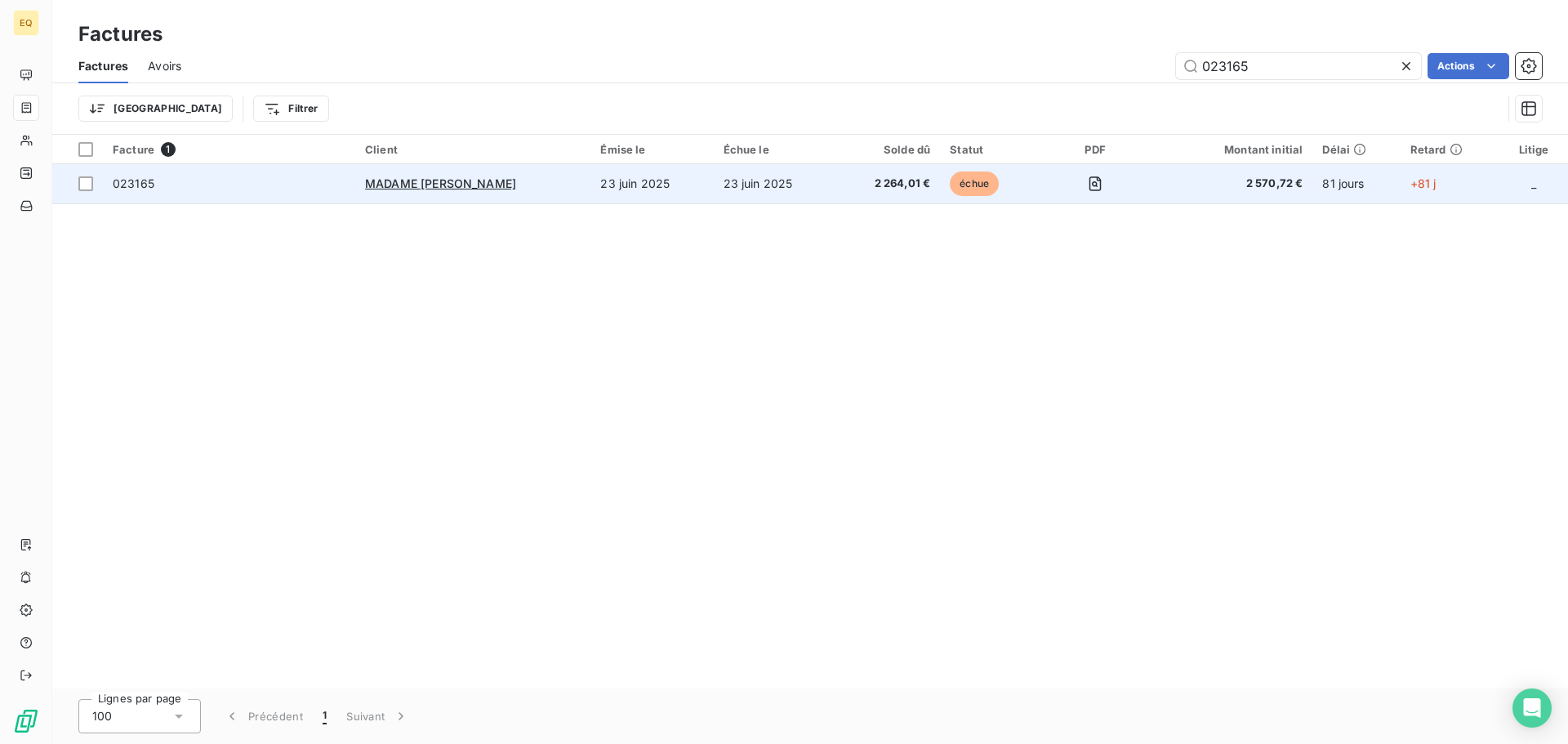
click at [300, 186] on span "023165" at bounding box center [229, 183] width 233 height 16
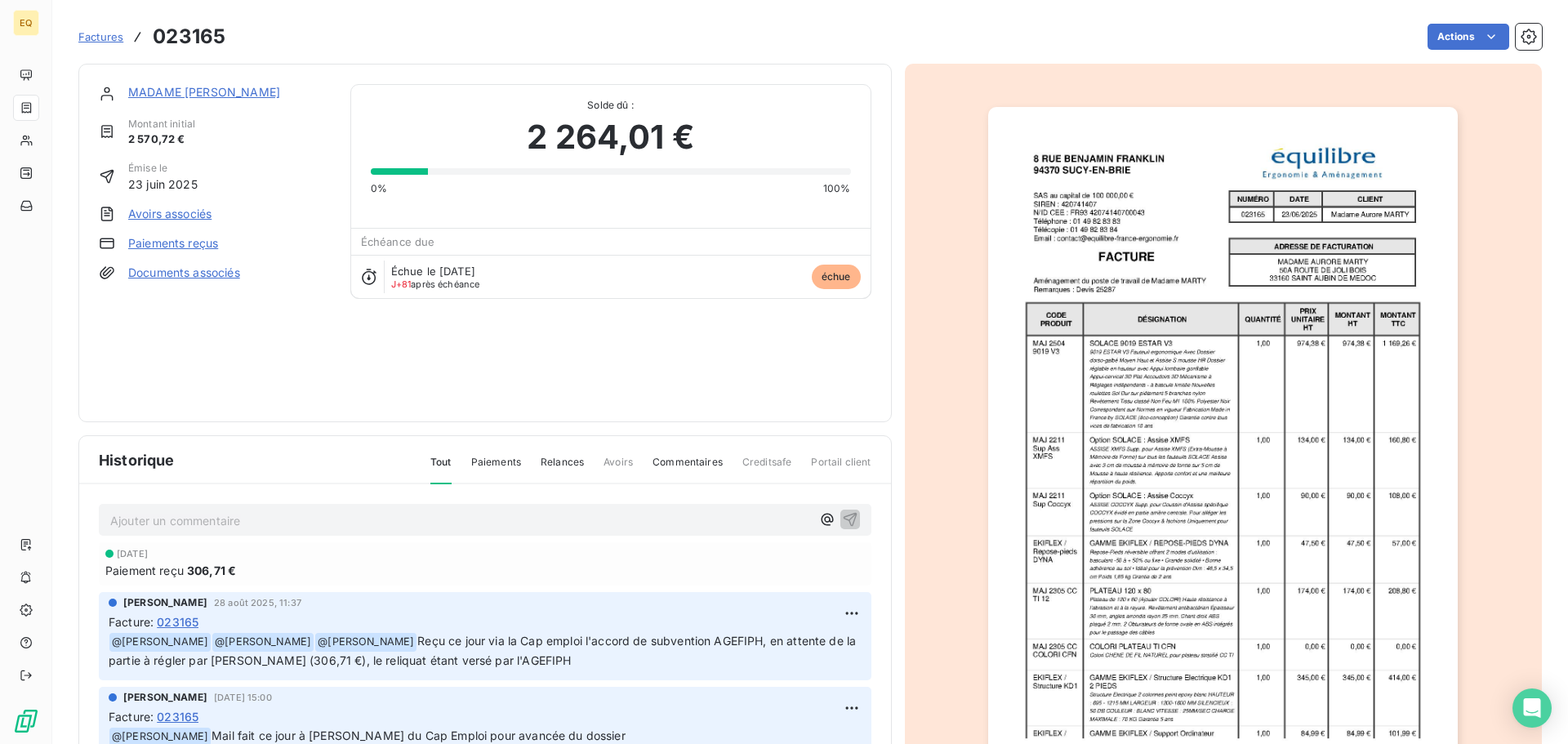
click at [232, 94] on link "MADAME [PERSON_NAME]" at bounding box center [204, 92] width 152 height 14
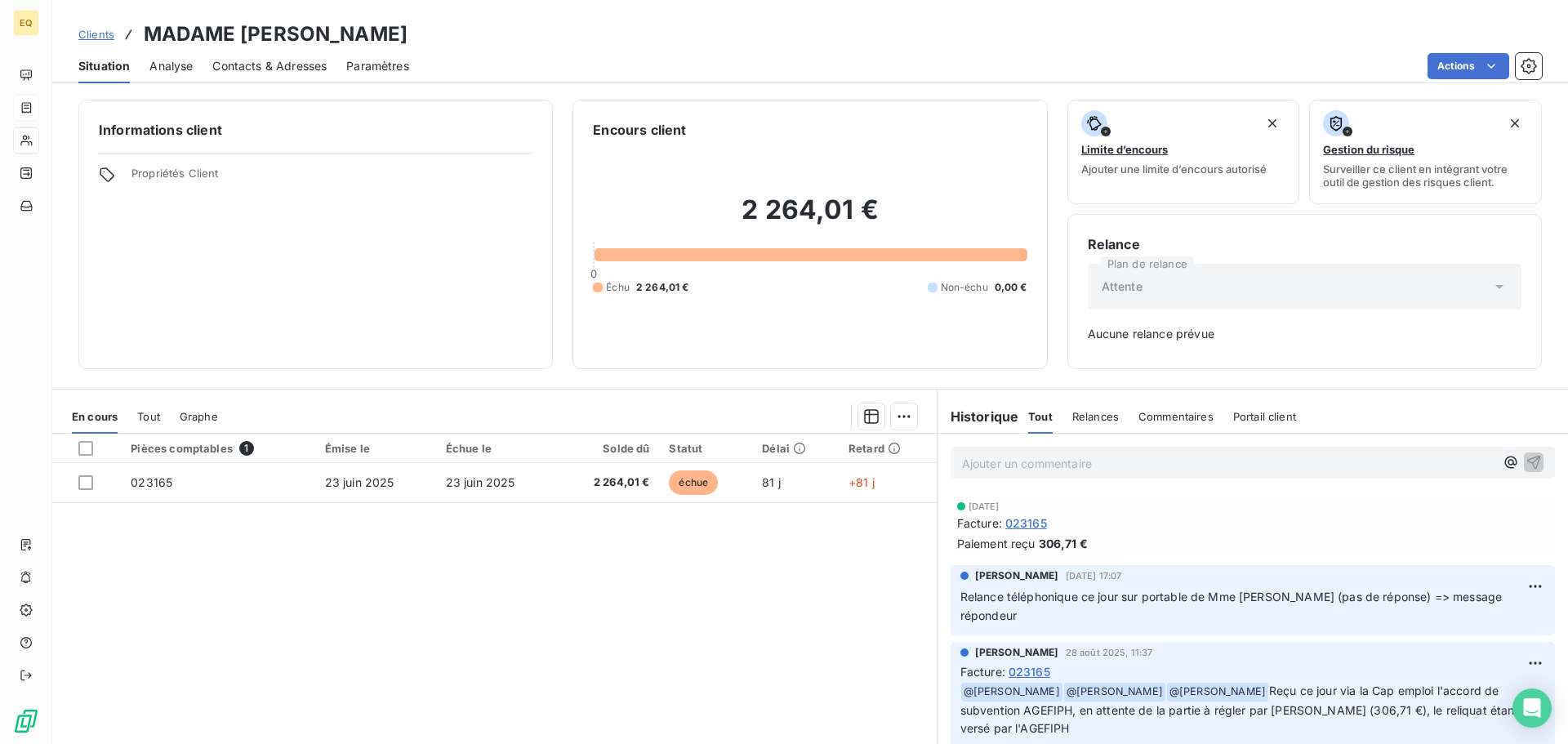
click at [95, 33] on span "Clients" at bounding box center [96, 34] width 36 height 13
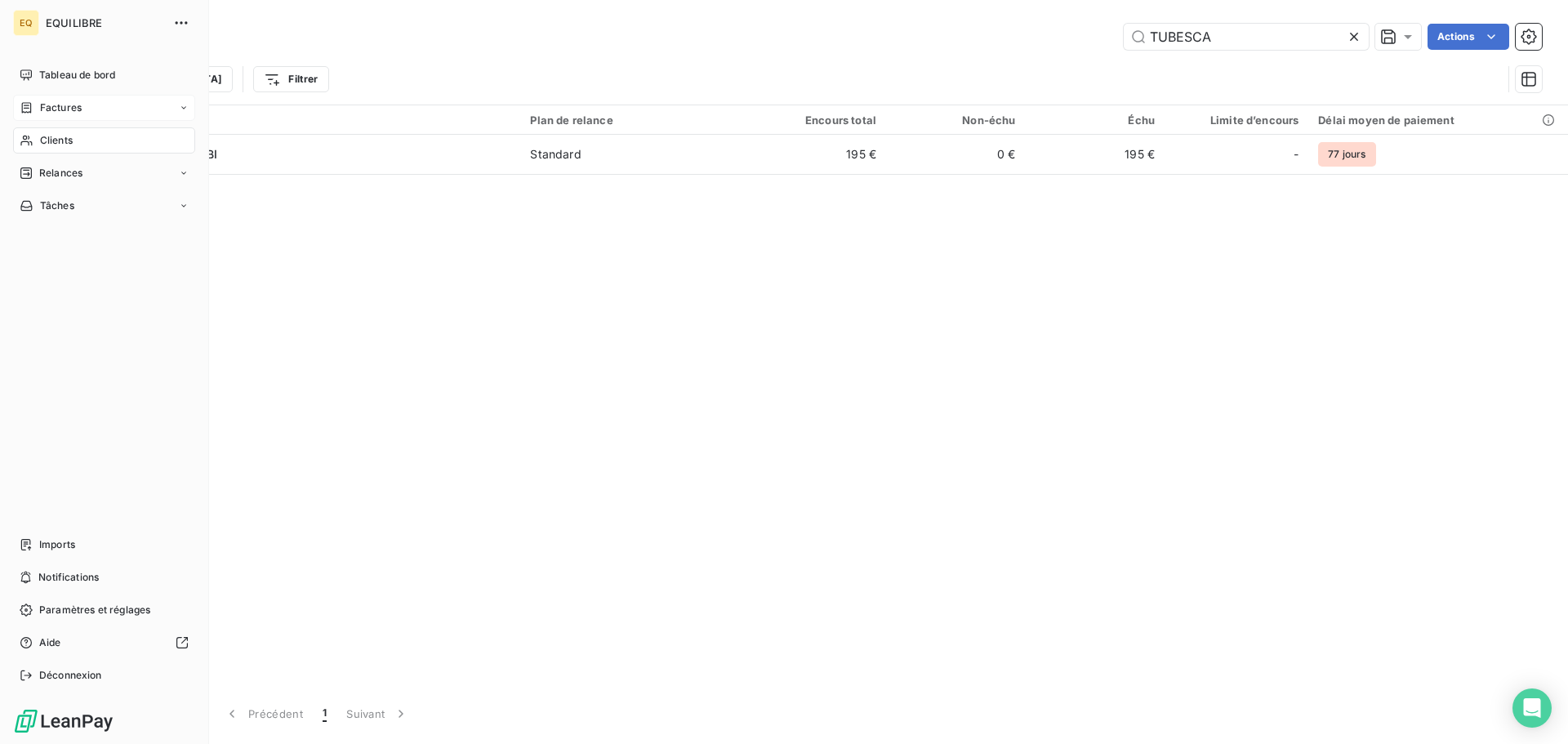
click at [69, 104] on span "Factures" at bounding box center [60, 108] width 42 height 15
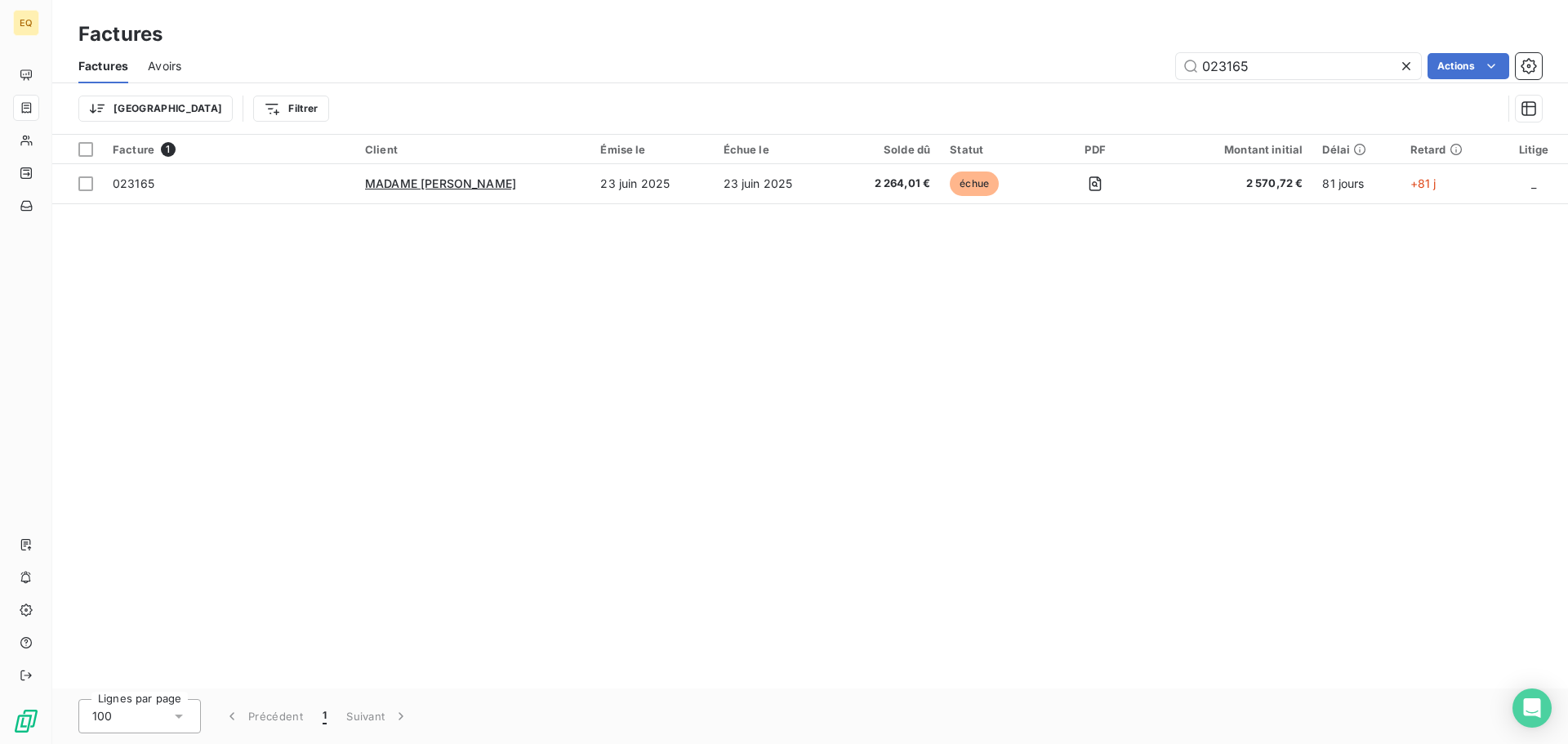
drag, startPoint x: 1262, startPoint y: 67, endPoint x: 1111, endPoint y: 61, distance: 151.1
click at [1117, 56] on div "023165 Actions" at bounding box center [871, 66] width 1340 height 26
type input "023422"
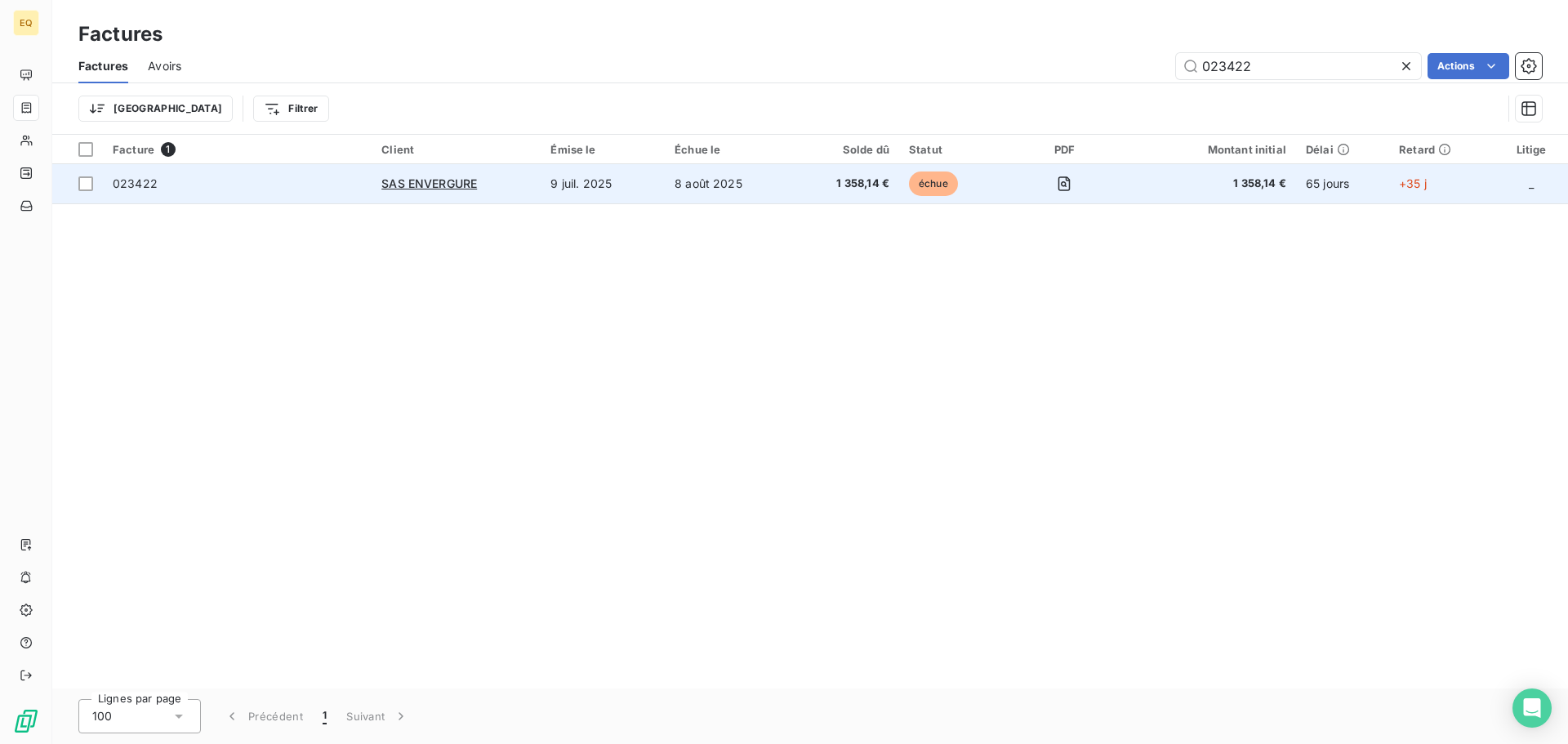
click at [545, 182] on td "9 juil. 2025" at bounding box center [603, 184] width 124 height 39
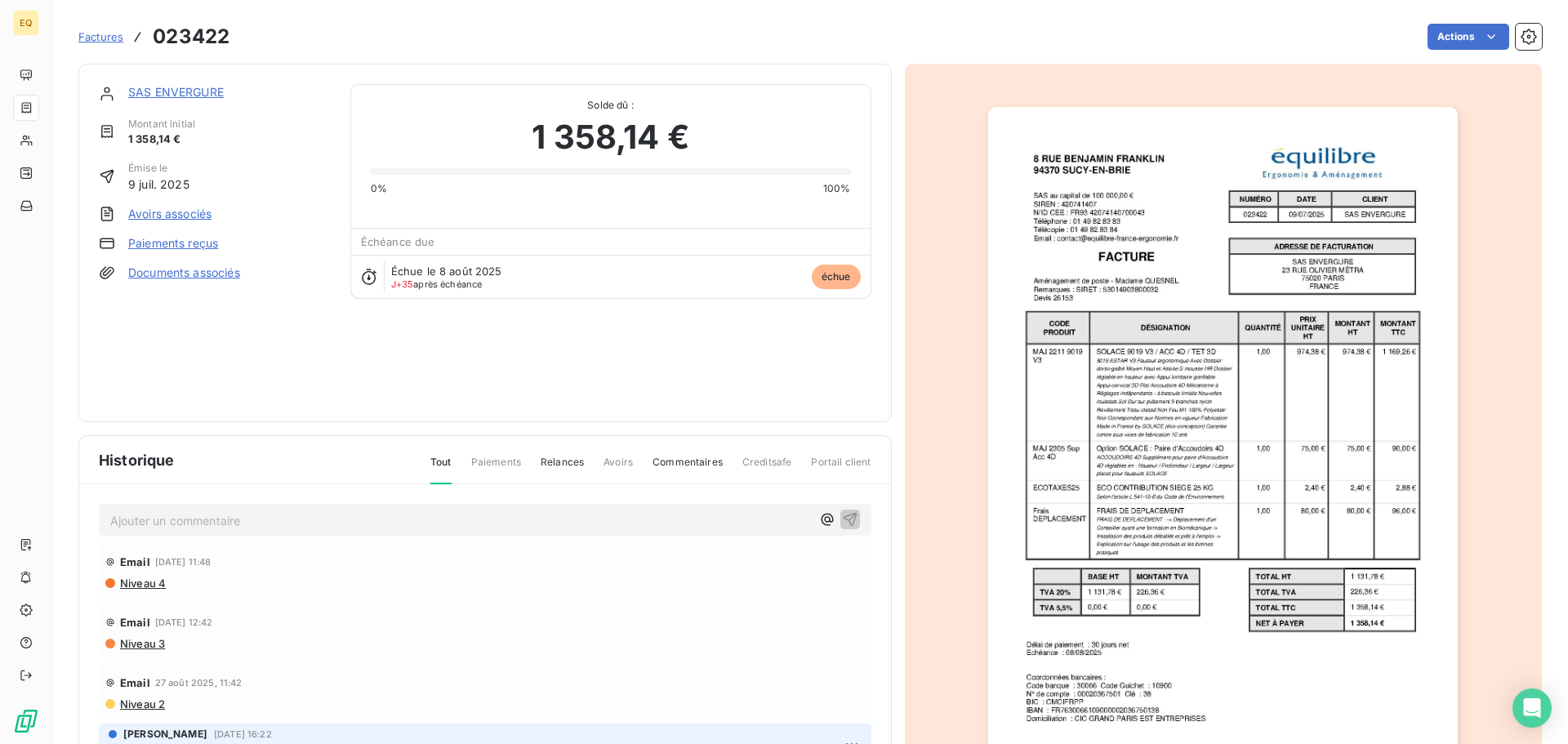
click at [202, 92] on link "SAS ENVERGURE" at bounding box center [175, 92] width 95 height 14
